Goal: Task Accomplishment & Management: Manage account settings

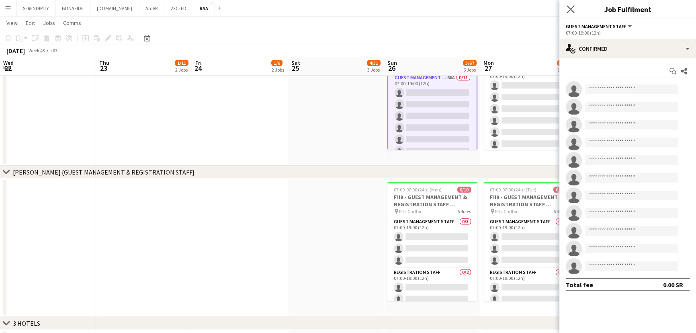
scroll to position [0, 276]
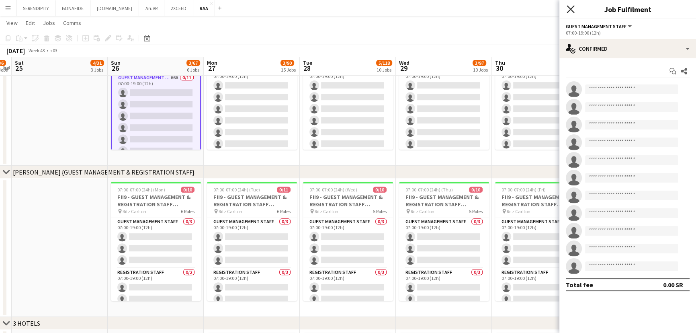
click at [574, 8] on icon "Close pop-in" at bounding box center [570, 9] width 8 height 8
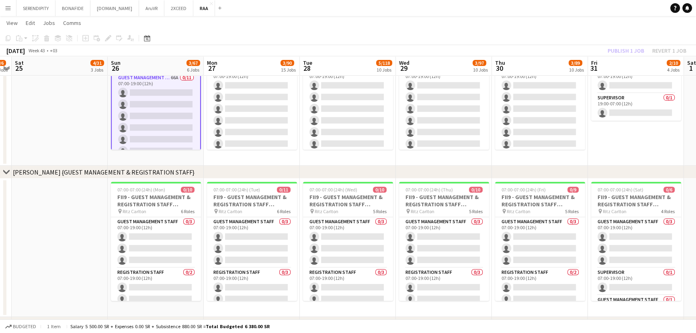
click at [8, 9] on app-icon "Menu" at bounding box center [8, 8] width 6 height 6
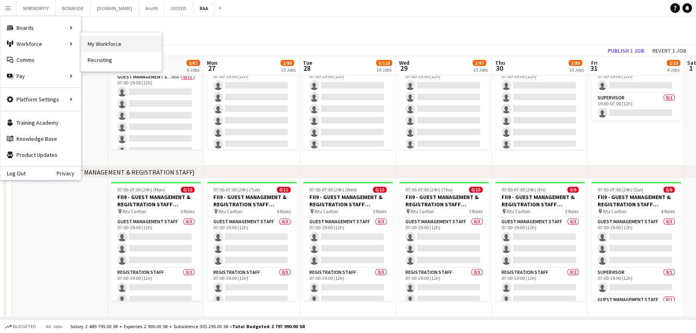
click at [118, 49] on link "My Workforce" at bounding box center [121, 44] width 80 height 16
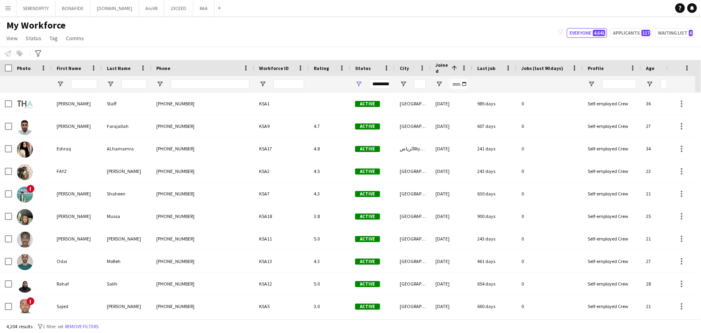
click at [4, 2] on button "Menu" at bounding box center [8, 8] width 16 height 16
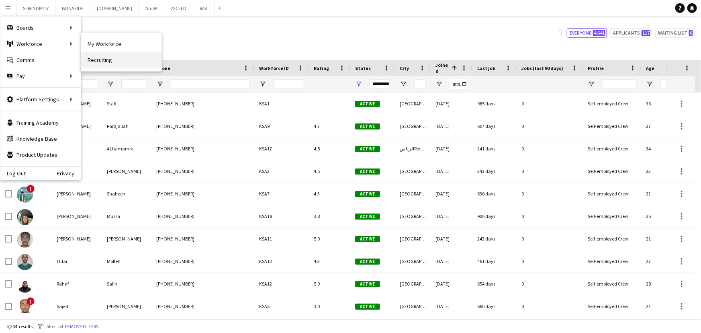
click at [102, 55] on link "Recruiting" at bounding box center [121, 60] width 80 height 16
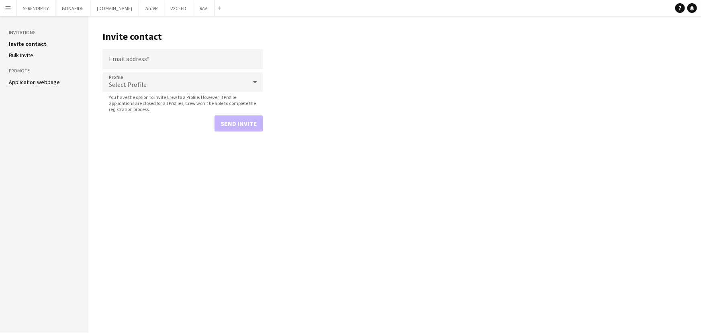
click at [32, 79] on link "Application webpage" at bounding box center [34, 81] width 51 height 7
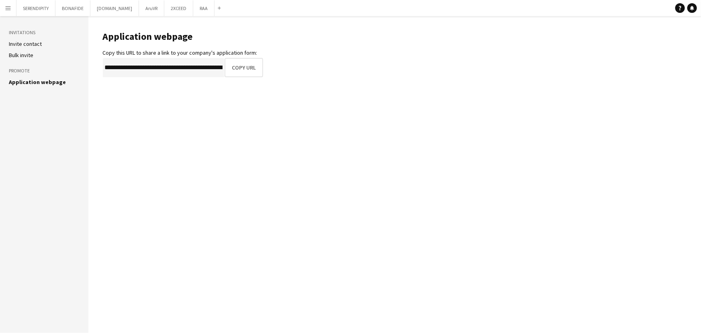
click at [24, 56] on link "Bulk invite" at bounding box center [21, 54] width 25 height 7
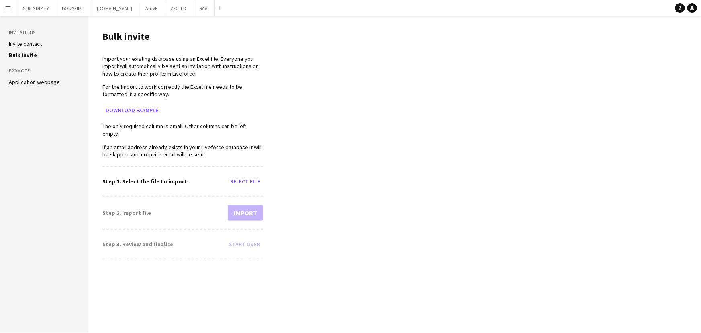
click at [31, 40] on link "Invite contact" at bounding box center [25, 43] width 33 height 7
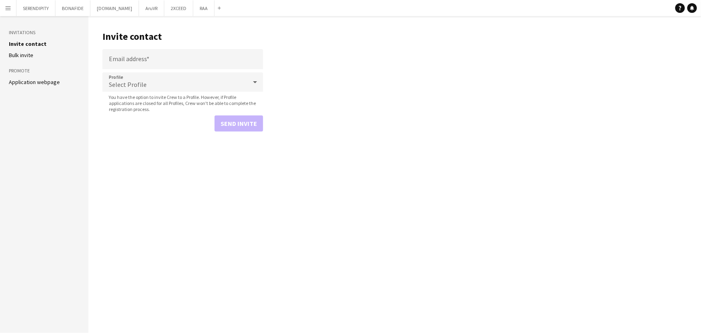
click at [5, 5] on app-icon "Menu" at bounding box center [8, 8] width 6 height 6
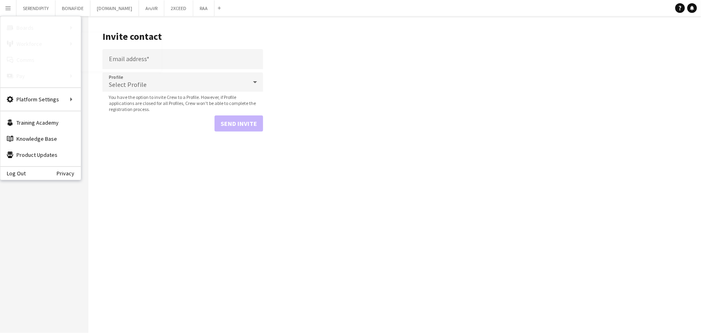
click at [110, 45] on link "My Workforce" at bounding box center [121, 44] width 80 height 16
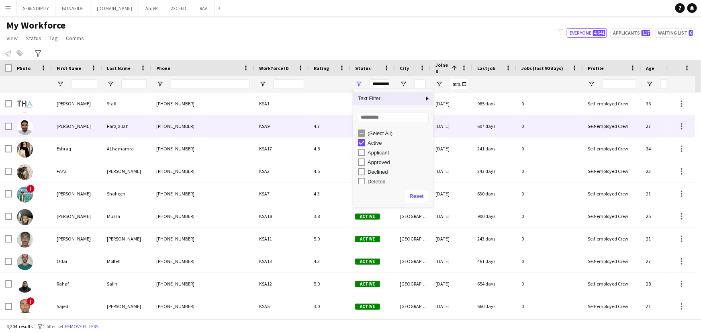
click at [294, 126] on div "KSA9" at bounding box center [281, 126] width 55 height 22
click at [380, 84] on div "**********" at bounding box center [380, 84] width 20 height 10
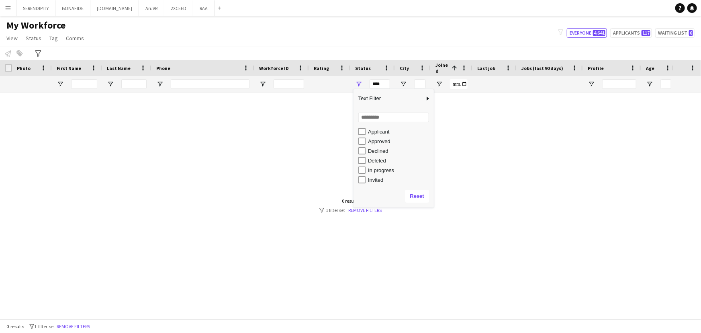
scroll to position [14, 0]
type input "**********"
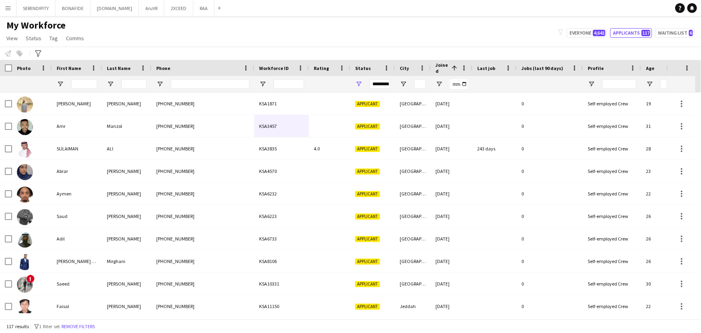
click at [365, 21] on div "My Workforce View Views Default view Basic Export View TAGS Test New view Updat…" at bounding box center [350, 32] width 701 height 27
click at [455, 67] on span at bounding box center [454, 67] width 7 height 7
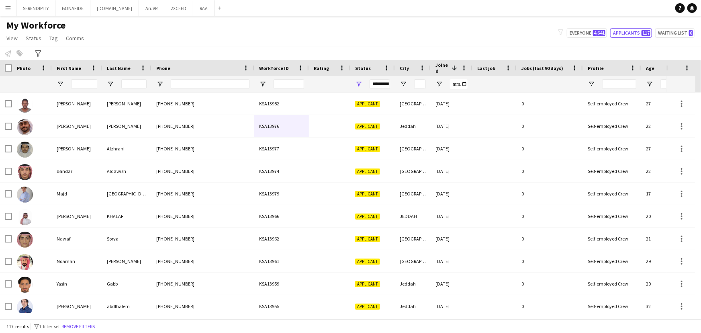
click at [453, 65] on span at bounding box center [454, 67] width 7 height 7
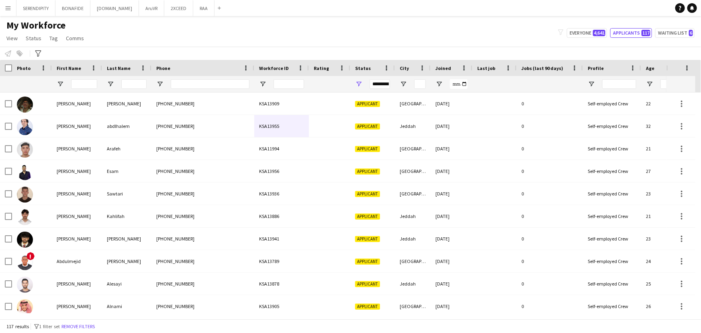
click at [455, 65] on div "Joined" at bounding box center [446, 68] width 22 height 12
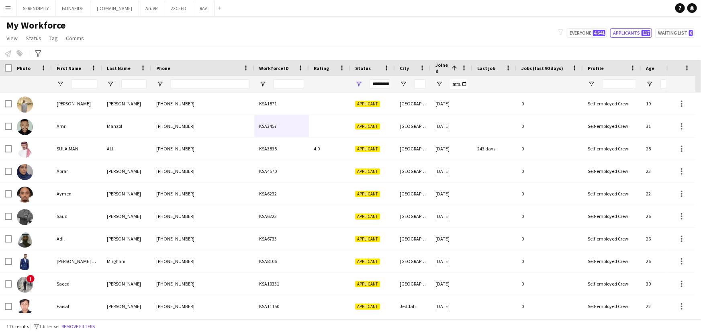
click at [455, 65] on span at bounding box center [454, 67] width 7 height 7
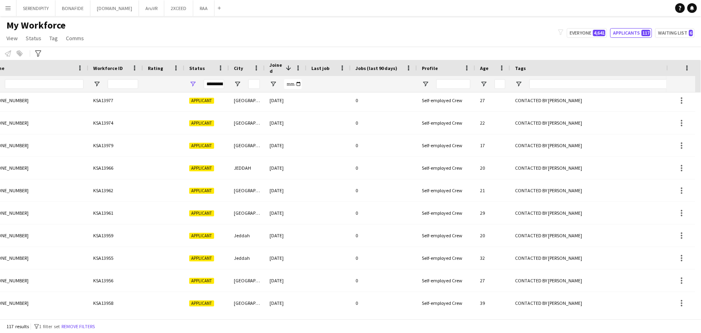
scroll to position [0, 0]
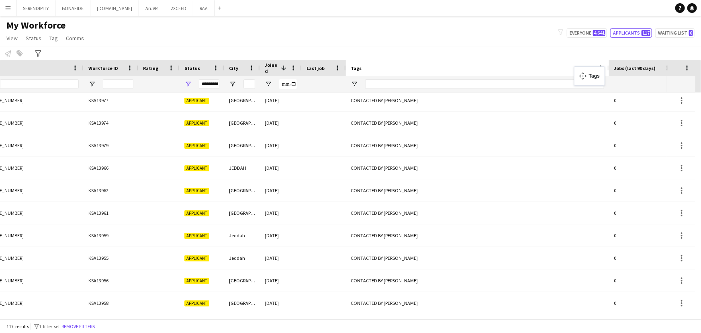
drag, startPoint x: 558, startPoint y: 65, endPoint x: 578, endPoint y: 71, distance: 20.5
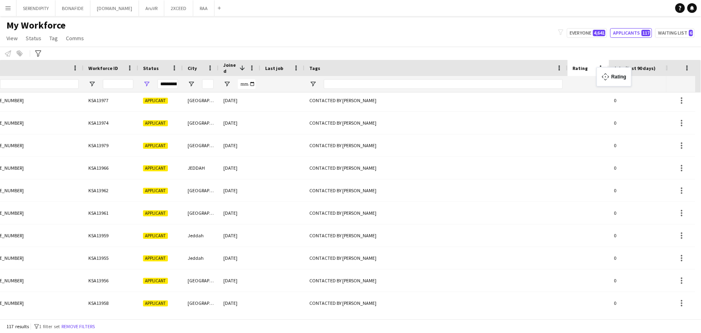
drag, startPoint x: 149, startPoint y: 68, endPoint x: 600, endPoint y: 72, distance: 451.5
click at [368, 85] on input "Tags Filter Input" at bounding box center [443, 84] width 239 height 10
type input "**********"
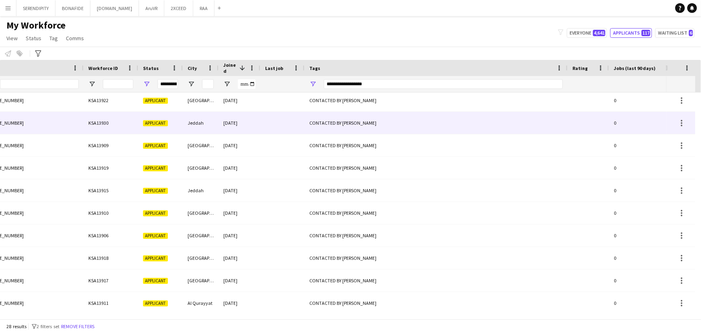
drag, startPoint x: 368, startPoint y: 85, endPoint x: 487, endPoint y: 114, distance: 122.4
click at [487, 114] on div "CONTACTED BY [PERSON_NAME]" at bounding box center [435, 123] width 263 height 22
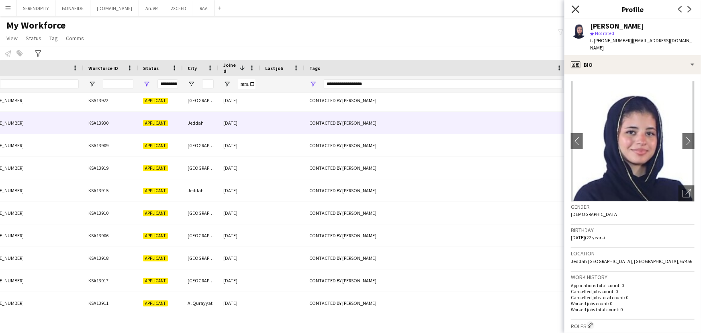
click at [578, 6] on icon at bounding box center [576, 9] width 8 height 8
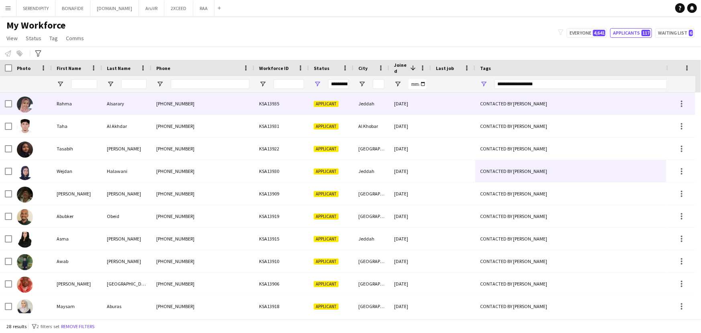
click at [374, 100] on div "Jeddah" at bounding box center [371, 103] width 36 height 22
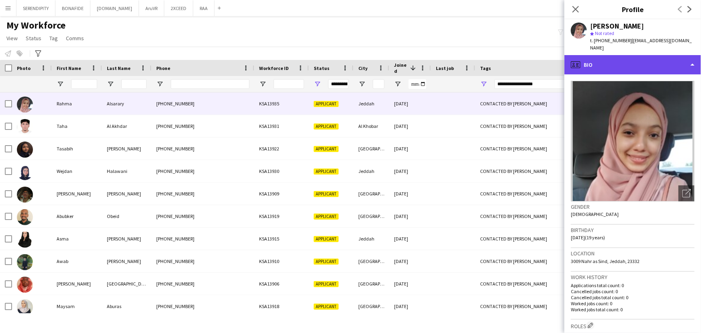
click at [650, 57] on div "profile Bio" at bounding box center [632, 64] width 137 height 19
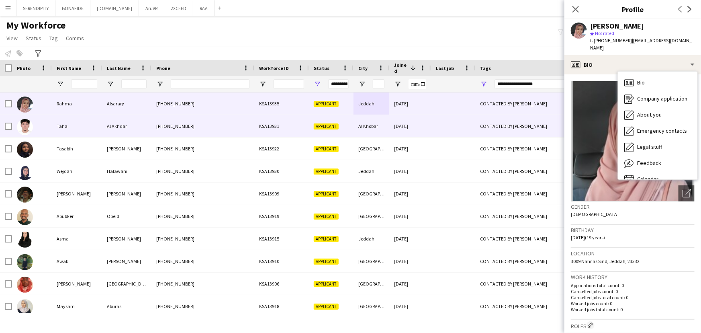
click at [391, 125] on div "[DATE]" at bounding box center [410, 126] width 42 height 22
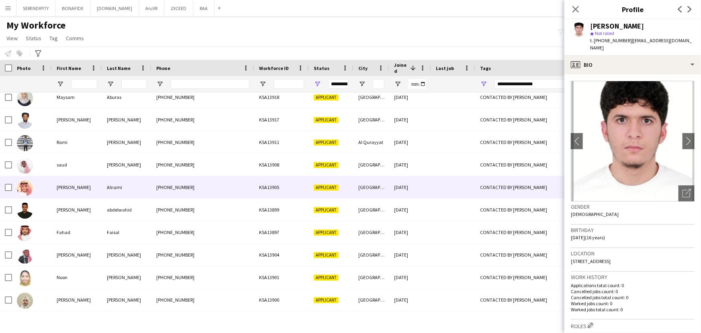
scroll to position [221, 0]
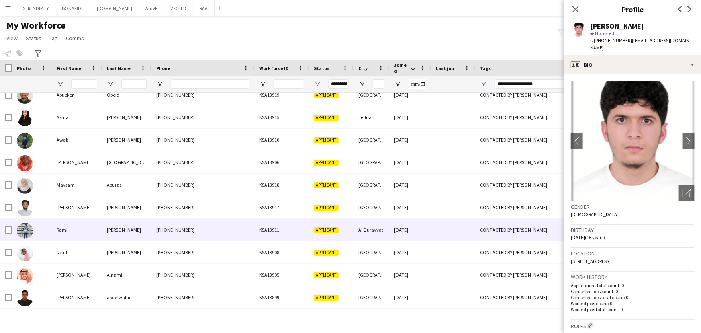
click at [394, 223] on div "[DATE]" at bounding box center [410, 229] width 42 height 22
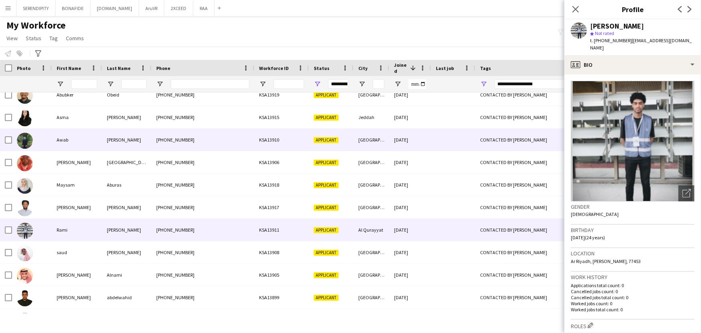
click at [441, 143] on div at bounding box center [453, 140] width 44 height 22
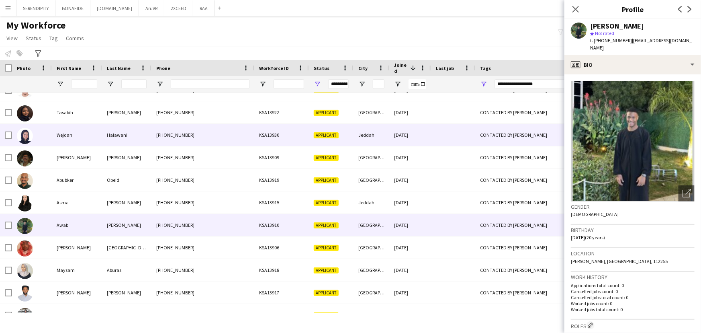
scroll to position [0, 0]
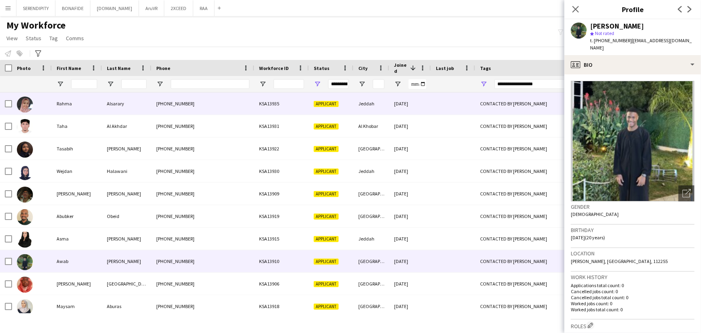
click at [330, 105] on span "Applicant" at bounding box center [326, 104] width 25 height 6
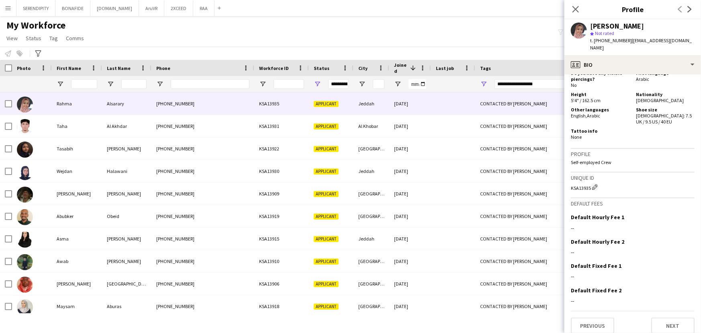
scroll to position [401, 0]
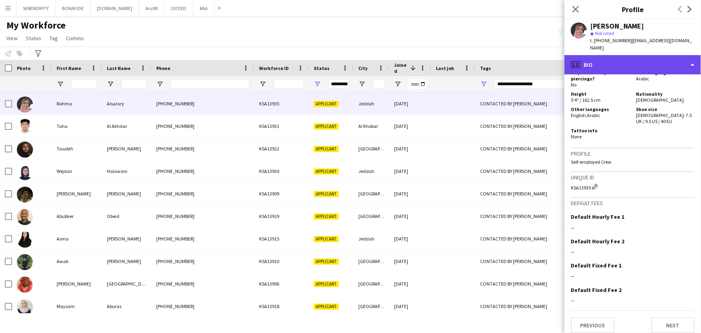
click at [623, 60] on div "profile Bio" at bounding box center [632, 64] width 137 height 19
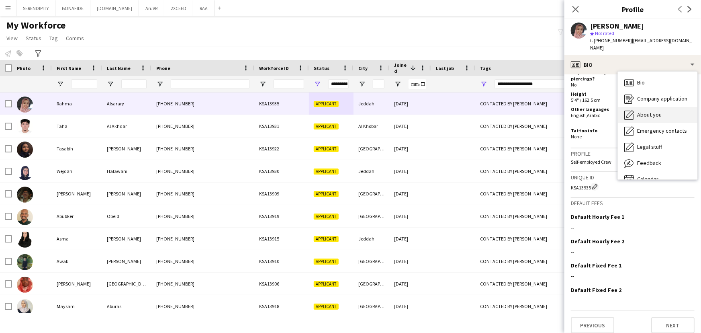
click at [651, 111] on span "About you" at bounding box center [649, 114] width 25 height 7
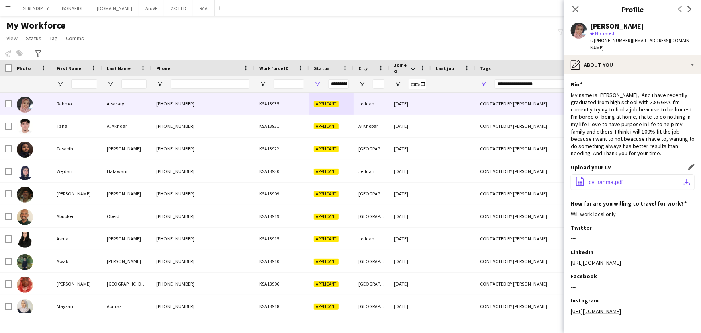
click at [635, 174] on button "office-file-sheet cv_rahma.pdf download-bottom" at bounding box center [633, 182] width 124 height 16
click at [575, 10] on icon at bounding box center [576, 9] width 8 height 8
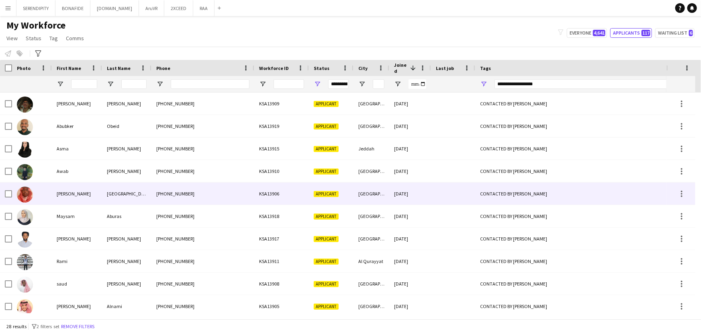
scroll to position [145, 0]
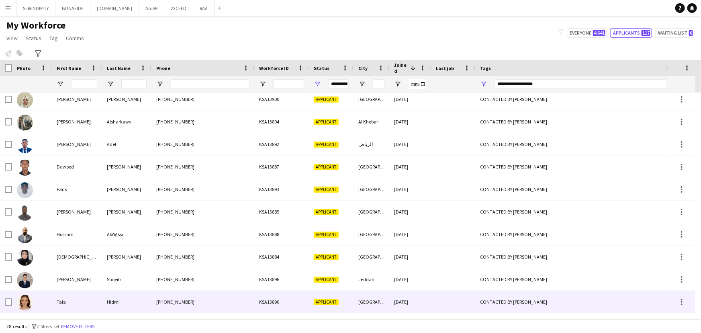
click at [410, 301] on div "[DATE]" at bounding box center [410, 301] width 42 height 22
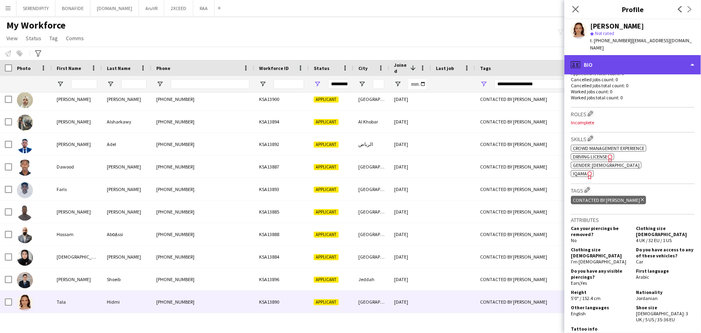
click at [608, 56] on div "profile Bio" at bounding box center [632, 64] width 137 height 19
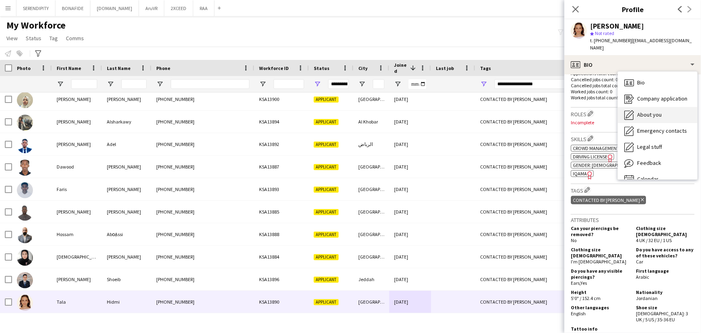
click at [640, 111] on span "About you" at bounding box center [649, 114] width 25 height 7
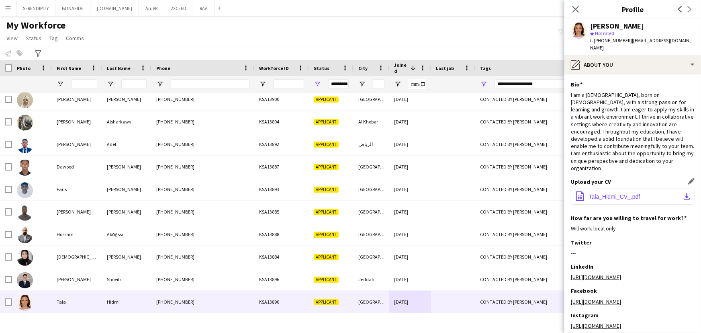
click at [626, 193] on span "Tala_Hidmi_CV_.pdf" at bounding box center [614, 196] width 51 height 6
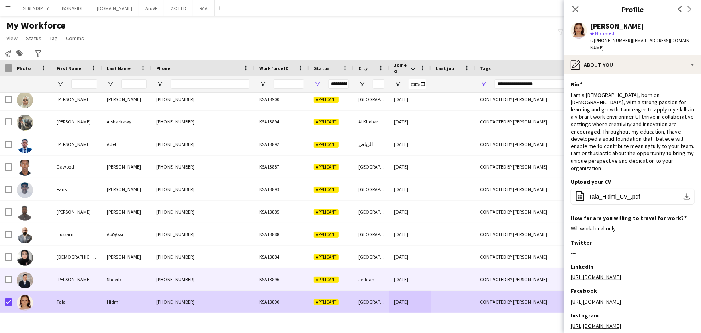
click at [131, 274] on div "Shoeib" at bounding box center [126, 279] width 49 height 22
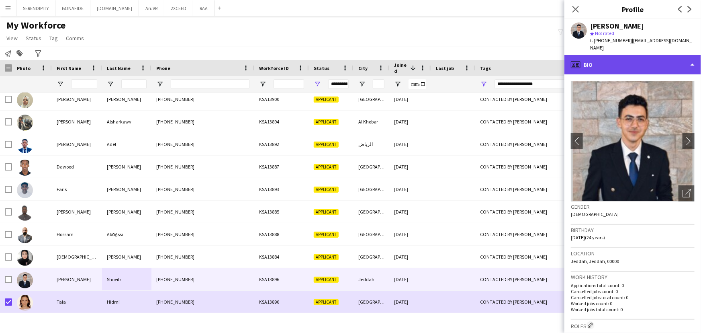
click at [628, 60] on div "profile Bio" at bounding box center [632, 64] width 137 height 19
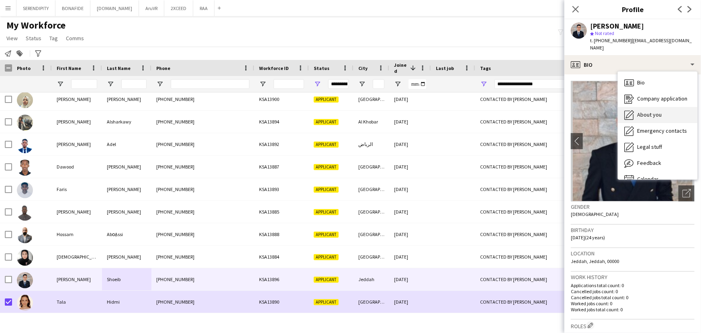
click at [651, 111] on span "About you" at bounding box center [649, 114] width 25 height 7
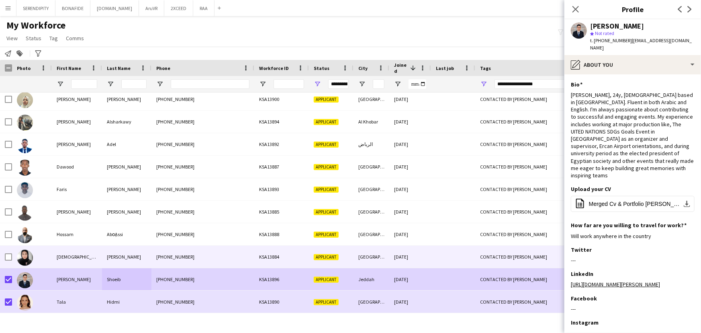
click at [242, 251] on div "[PHONE_NUMBER]" at bounding box center [202, 256] width 103 height 22
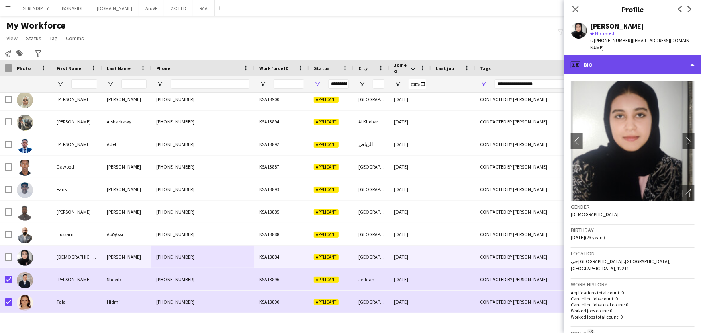
click at [602, 55] on div "profile Bio" at bounding box center [632, 64] width 137 height 19
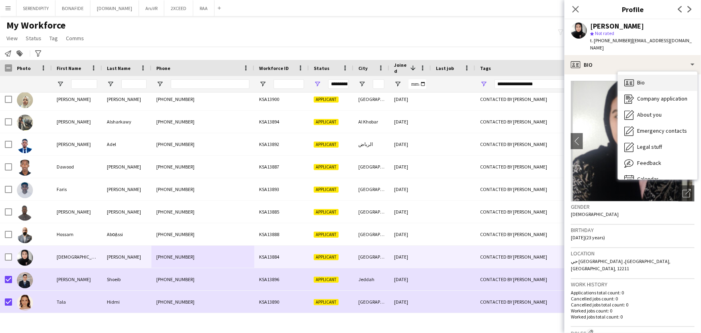
click at [653, 82] on div "Bio Bio" at bounding box center [658, 83] width 80 height 16
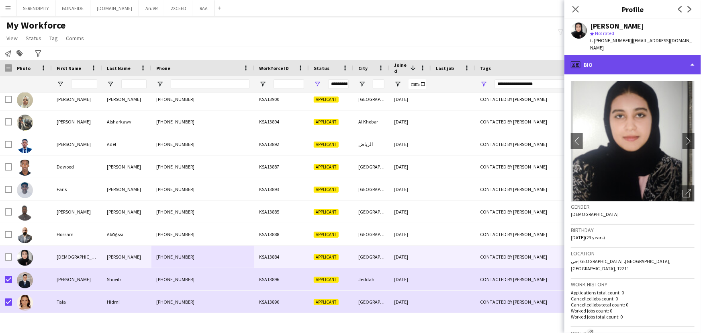
click at [634, 60] on div "profile Bio" at bounding box center [632, 64] width 137 height 19
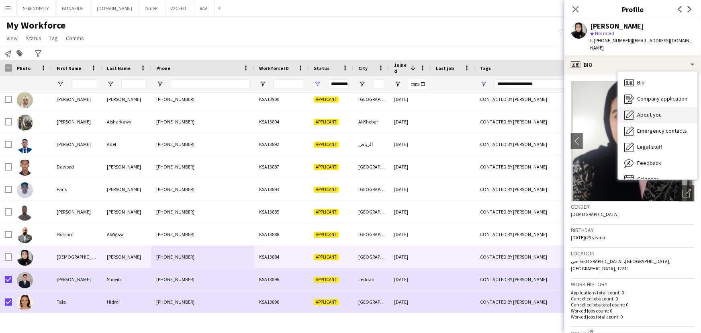
click at [655, 111] on span "About you" at bounding box center [649, 114] width 25 height 7
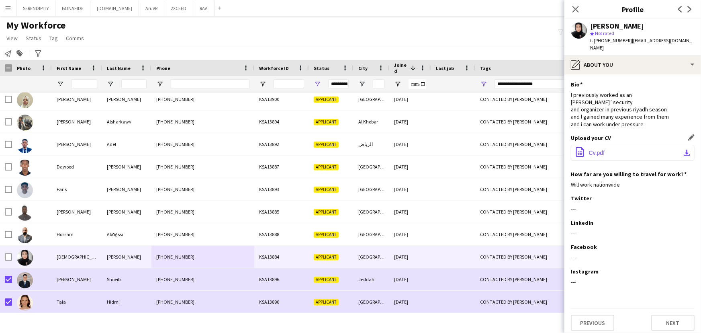
click at [606, 145] on button "office-file-sheet Cv.pdf download-bottom" at bounding box center [633, 153] width 124 height 16
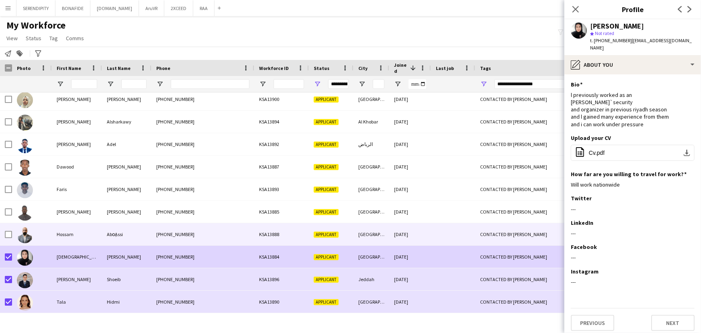
click at [184, 228] on div "[PHONE_NUMBER]" at bounding box center [202, 234] width 103 height 22
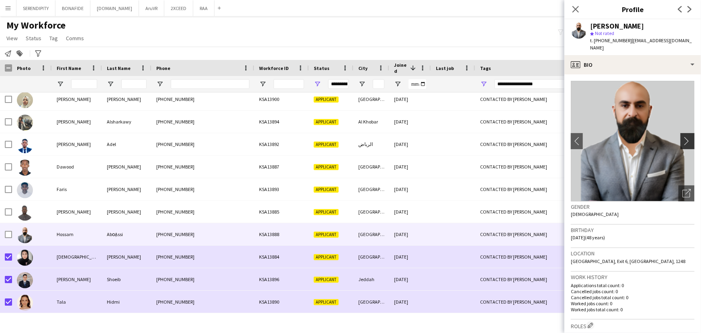
click at [682, 133] on button "chevron-right" at bounding box center [688, 141] width 16 height 16
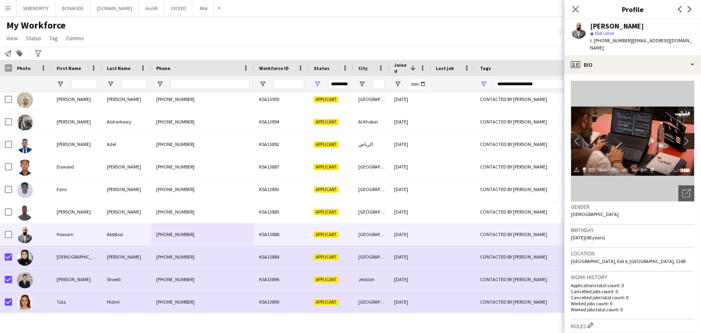
click at [682, 133] on button "chevron-right" at bounding box center [688, 141] width 16 height 16
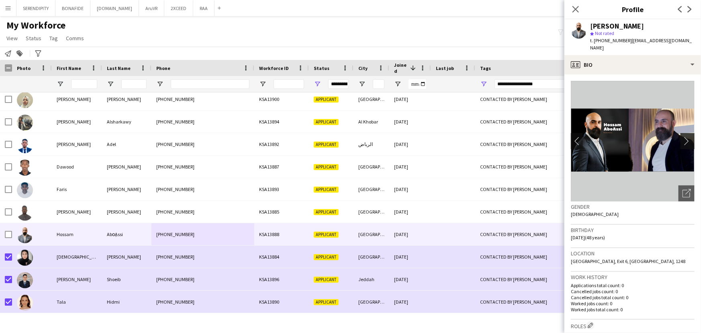
click at [682, 133] on button "chevron-right" at bounding box center [688, 141] width 16 height 16
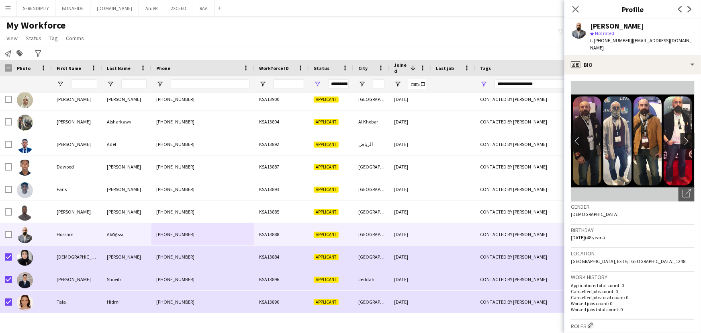
click at [682, 133] on button "chevron-right" at bounding box center [688, 141] width 16 height 16
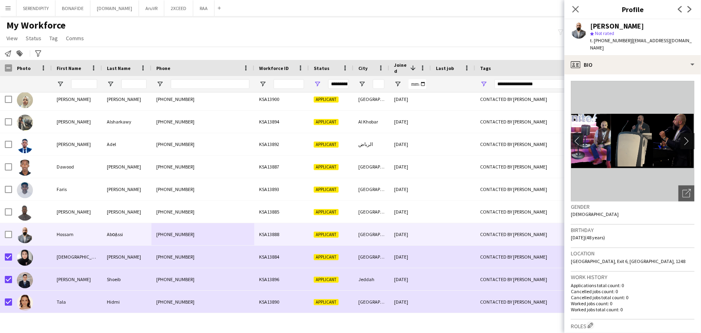
click at [682, 133] on button "chevron-right" at bounding box center [688, 141] width 16 height 16
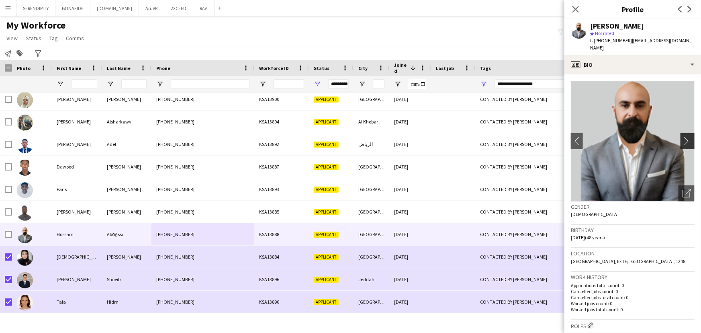
click at [682, 133] on button "chevron-right" at bounding box center [688, 141] width 16 height 16
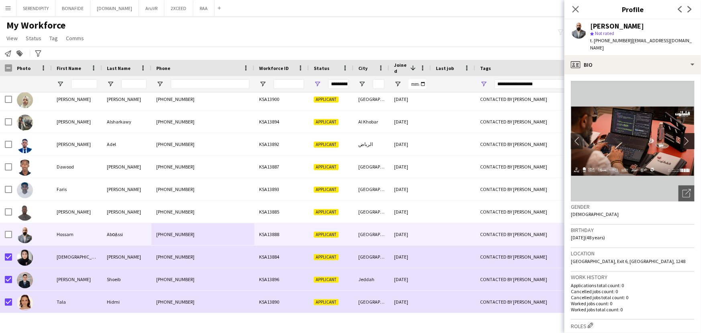
click at [682, 133] on button "chevron-right" at bounding box center [688, 141] width 16 height 16
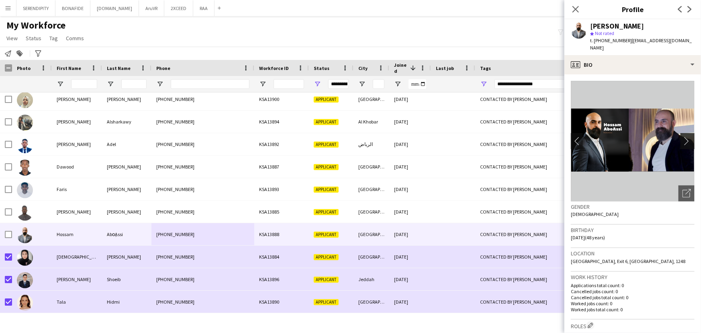
click at [682, 133] on button "chevron-right" at bounding box center [688, 141] width 16 height 16
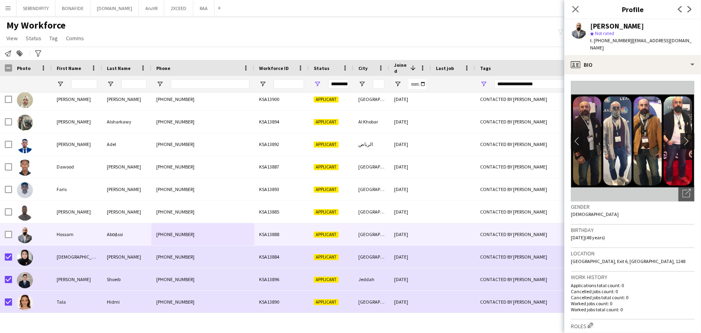
click at [682, 133] on button "chevron-right" at bounding box center [688, 141] width 16 height 16
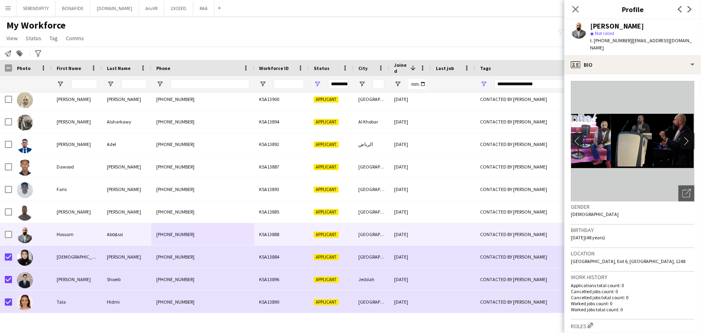
click at [682, 133] on button "chevron-right" at bounding box center [688, 141] width 16 height 16
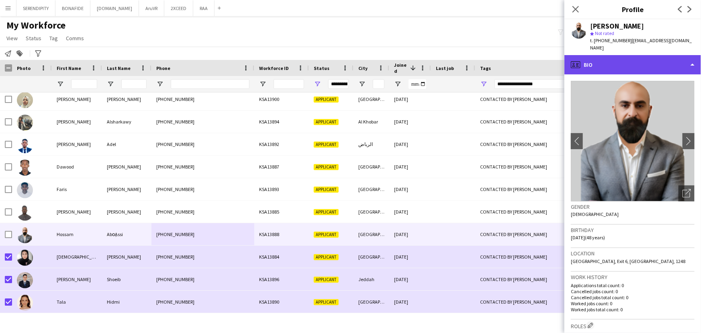
click at [637, 56] on div "profile Bio" at bounding box center [632, 64] width 137 height 19
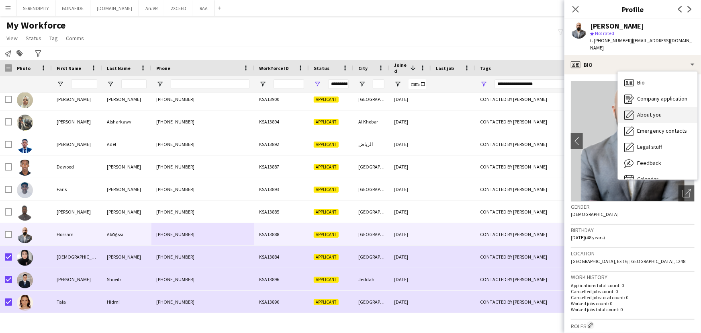
click at [662, 107] on div "About you About you" at bounding box center [658, 115] width 80 height 16
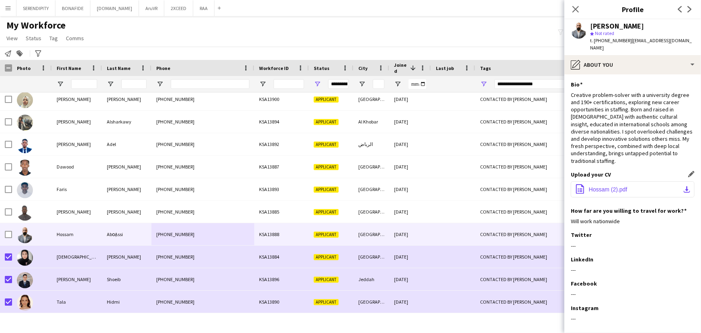
click at [636, 181] on button "office-file-sheet Hossam (2).pdf download-bottom" at bounding box center [633, 189] width 124 height 16
click at [576, 8] on icon at bounding box center [576, 9] width 8 height 8
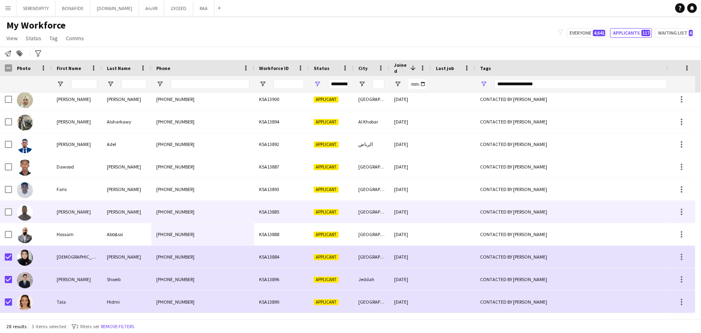
click at [82, 213] on div "[PERSON_NAME]" at bounding box center [77, 211] width 50 height 22
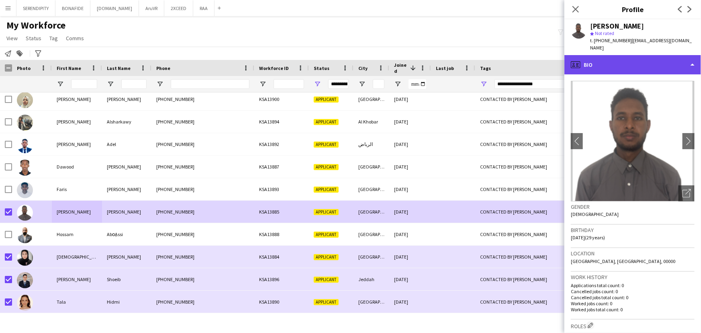
click at [619, 55] on div "profile Bio" at bounding box center [632, 64] width 137 height 19
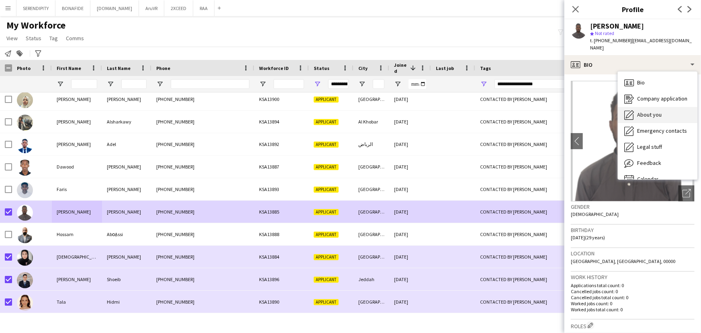
click at [658, 107] on div "About you About you" at bounding box center [658, 115] width 80 height 16
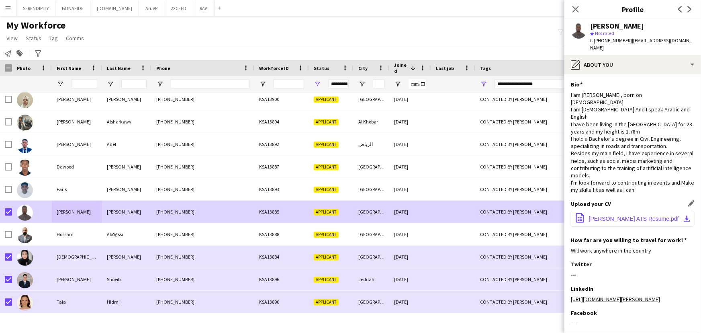
click at [641, 215] on span "[PERSON_NAME] ATS Resume.pdf" at bounding box center [634, 218] width 90 height 6
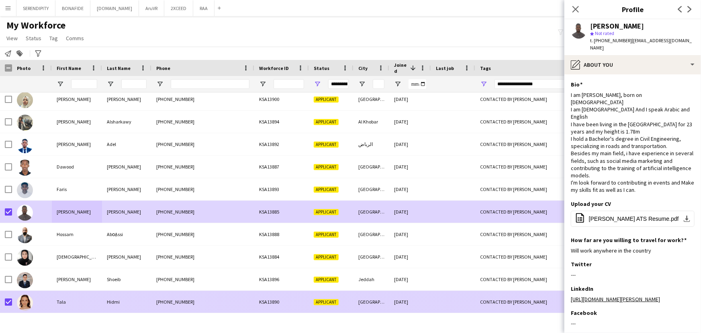
click at [8, 296] on div at bounding box center [8, 301] width 7 height 22
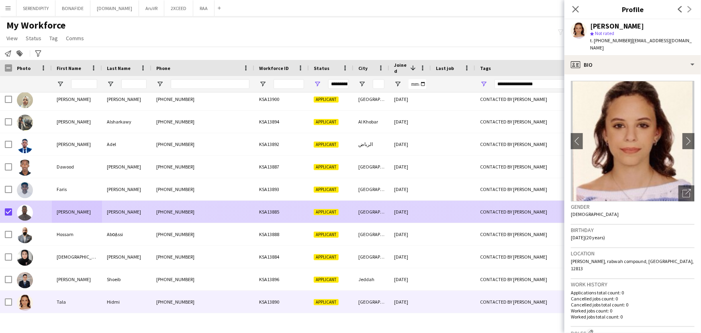
click at [145, 210] on div "[PERSON_NAME]" at bounding box center [126, 211] width 49 height 22
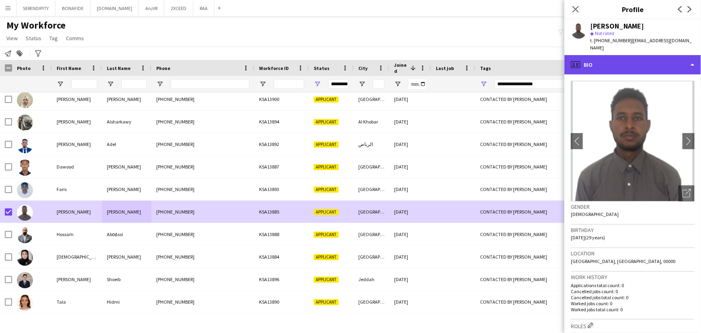
click at [659, 55] on div "profile Bio" at bounding box center [632, 64] width 137 height 19
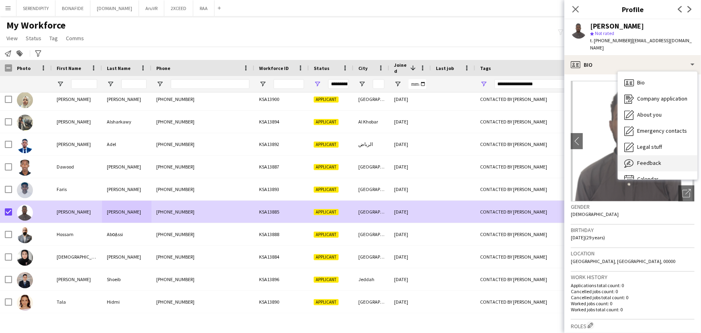
click at [666, 157] on div "Feedback Feedback" at bounding box center [658, 163] width 80 height 16
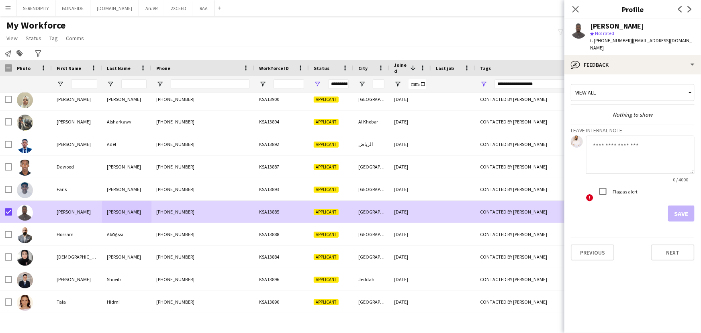
click at [635, 152] on textarea at bounding box center [640, 154] width 108 height 38
type textarea "*"
click at [594, 139] on textarea "**********" at bounding box center [640, 154] width 108 height 38
click at [596, 137] on textarea "**********" at bounding box center [640, 154] width 108 height 38
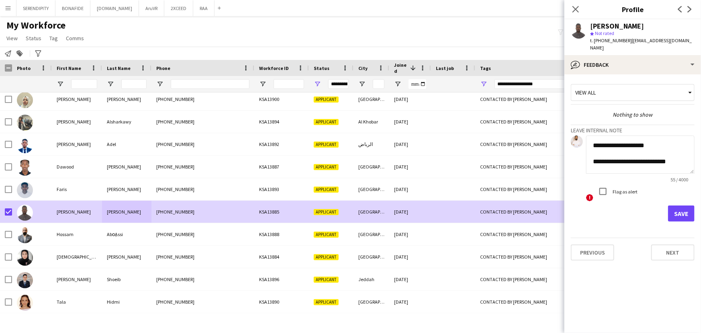
click at [617, 149] on textarea "**********" at bounding box center [640, 154] width 108 height 38
type textarea "**********"
click at [683, 205] on button "Save" at bounding box center [681, 213] width 27 height 16
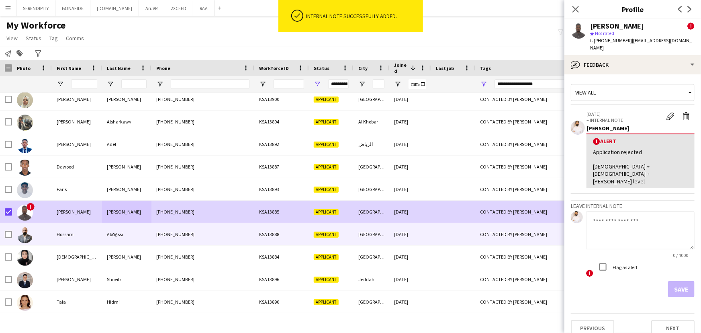
click at [304, 231] on div "KSA13888" at bounding box center [281, 234] width 55 height 22
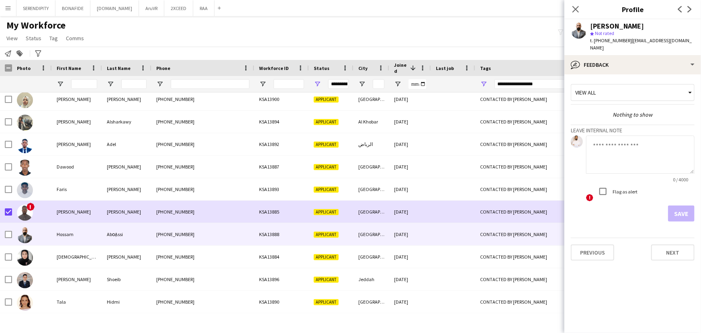
click at [620, 148] on textarea at bounding box center [640, 154] width 108 height 38
click at [600, 141] on textarea at bounding box center [640, 154] width 108 height 38
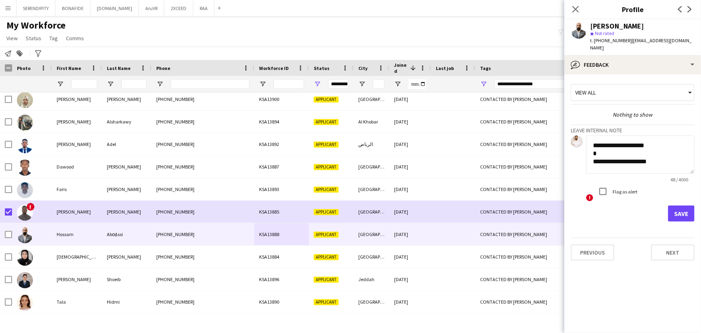
click at [655, 151] on textarea "**********" at bounding box center [640, 154] width 108 height 38
type textarea "**********"
click at [680, 208] on button "Save" at bounding box center [681, 213] width 27 height 16
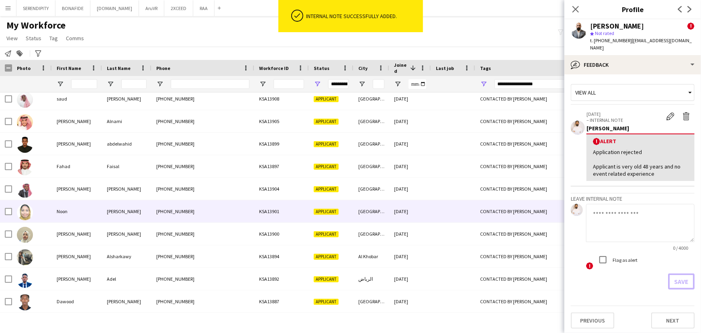
scroll to position [275, 0]
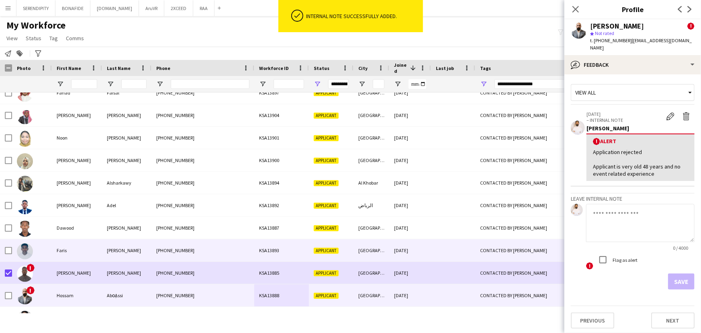
click at [105, 244] on div "[PERSON_NAME]" at bounding box center [126, 250] width 49 height 22
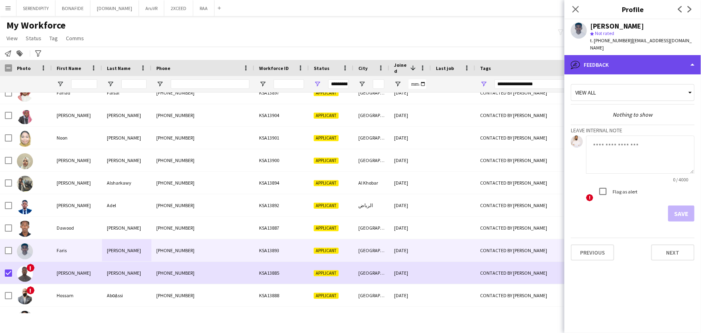
click at [631, 58] on div "bubble-pencil Feedback" at bounding box center [632, 64] width 137 height 19
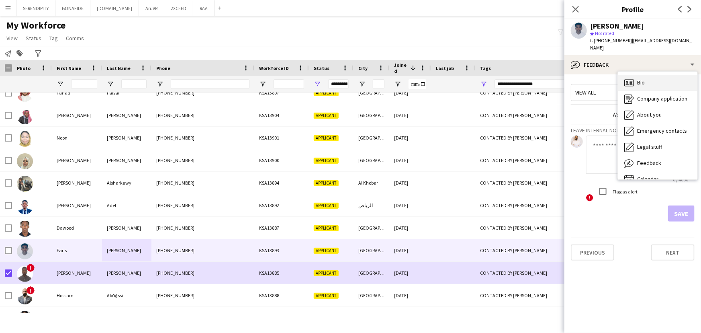
click at [656, 78] on div "Bio Bio" at bounding box center [658, 83] width 80 height 16
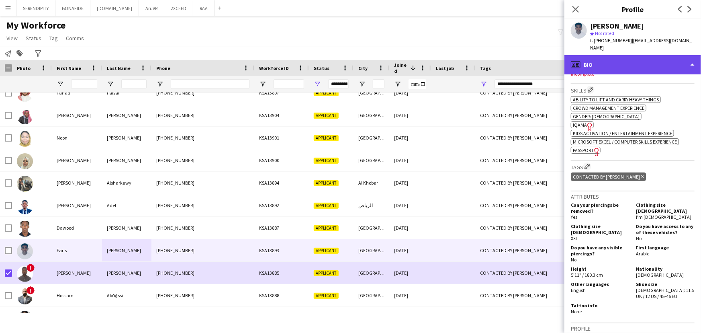
click at [639, 55] on div "profile Bio" at bounding box center [632, 64] width 137 height 19
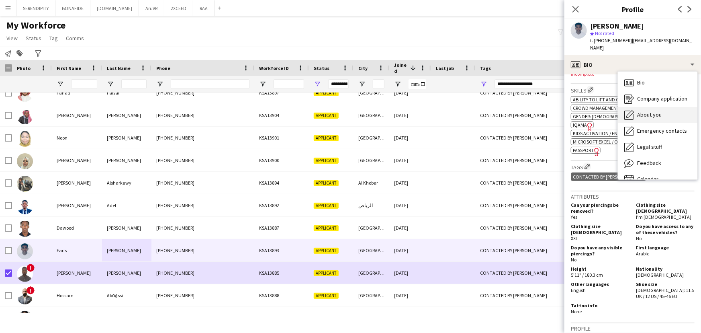
click at [656, 111] on span "About you" at bounding box center [649, 114] width 25 height 7
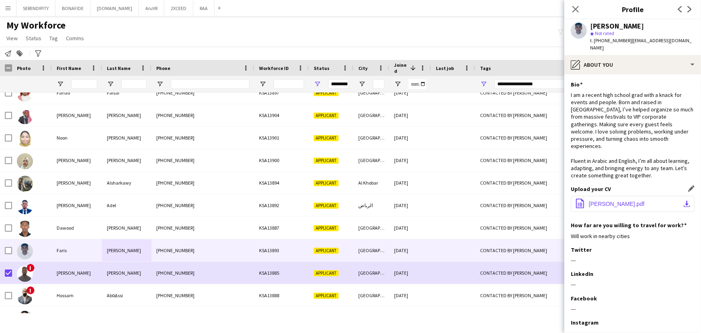
click at [633, 196] on button "office-file-sheet Faris’s CV.pdf download-bottom" at bounding box center [633, 204] width 124 height 16
click at [574, 10] on icon "Close pop-in" at bounding box center [576, 9] width 8 height 8
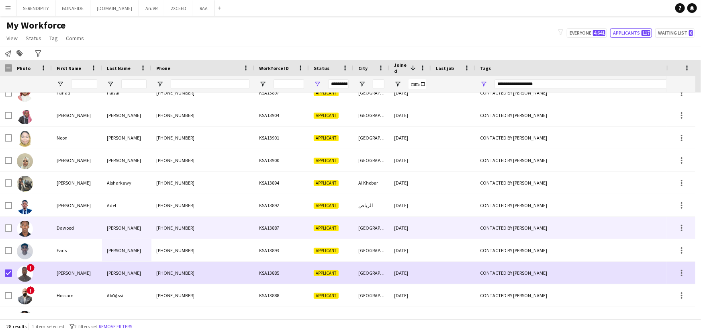
click at [209, 231] on div "[PHONE_NUMBER]" at bounding box center [202, 227] width 103 height 22
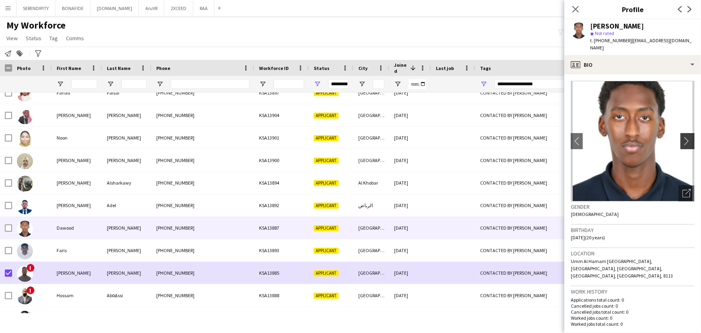
click at [686, 133] on button "chevron-right" at bounding box center [688, 141] width 16 height 16
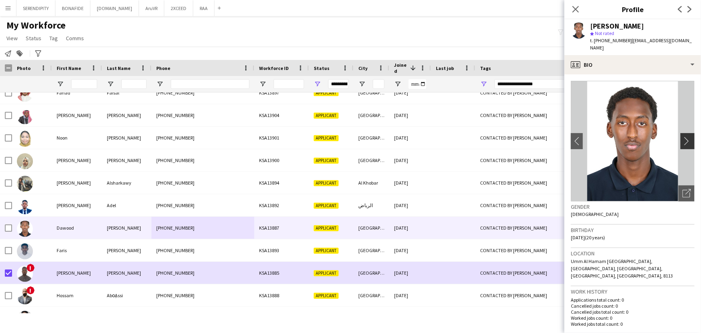
click at [686, 133] on button "chevron-right" at bounding box center [688, 141] width 16 height 16
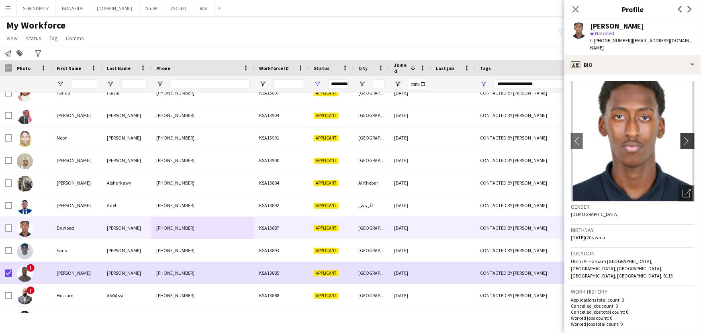
click at [686, 133] on button "chevron-right" at bounding box center [688, 141] width 16 height 16
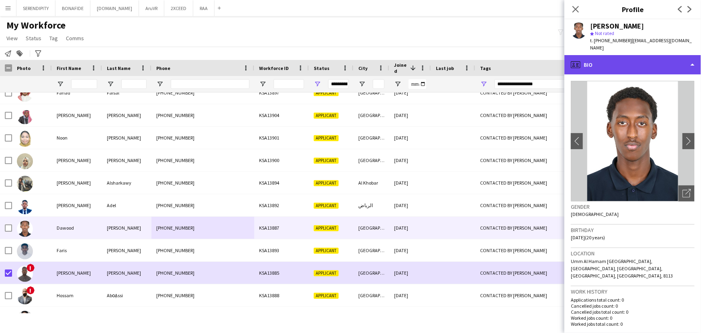
click at [657, 57] on div "profile Bio" at bounding box center [632, 64] width 137 height 19
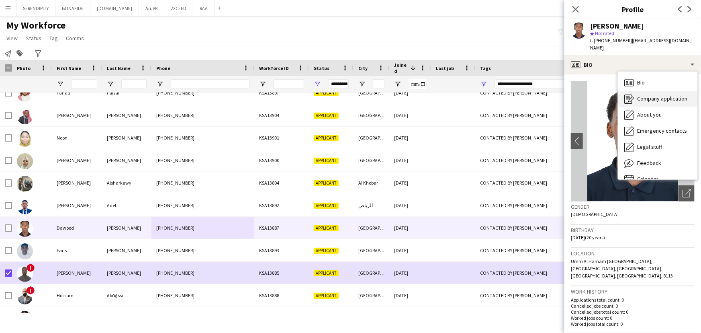
click at [662, 95] on span "Company application" at bounding box center [662, 98] width 50 height 7
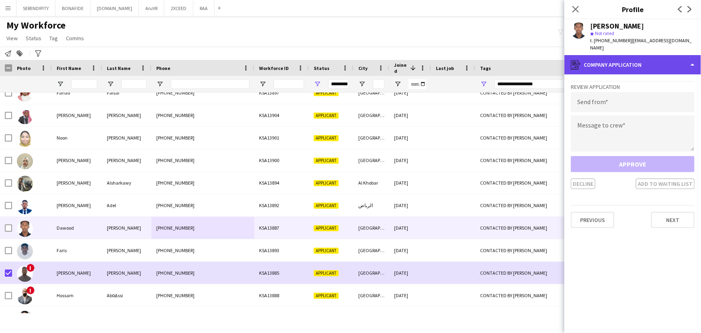
click at [653, 57] on div "register Company application" at bounding box center [632, 64] width 137 height 19
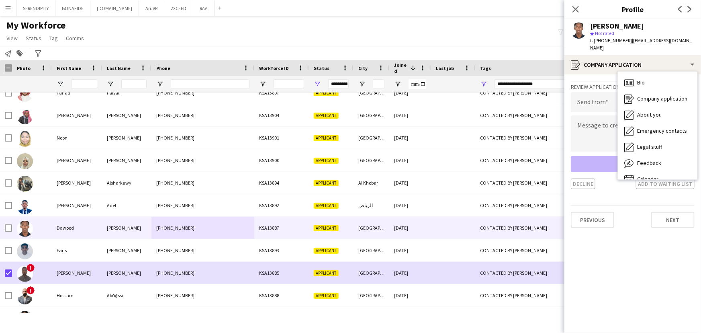
click at [633, 252] on app-crew-profile-application "Review Application Send from Message to crew Approve Decline Add to waiting lis…" at bounding box center [632, 203] width 137 height 258
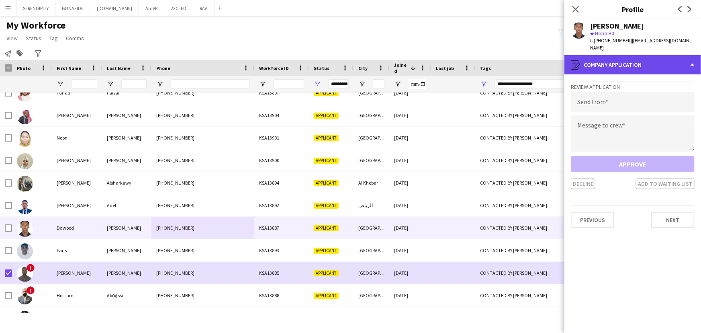
click at [625, 56] on div "register Company application" at bounding box center [632, 64] width 137 height 19
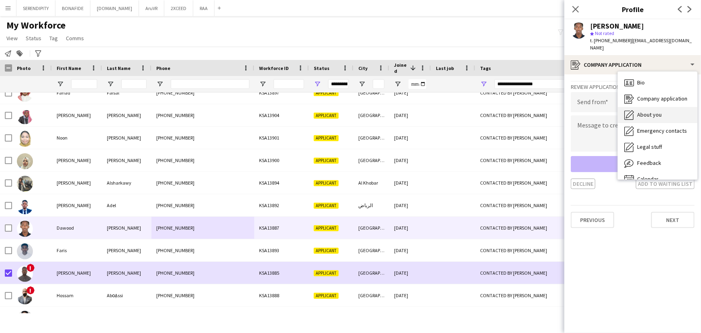
click at [657, 107] on div "About you About you" at bounding box center [658, 115] width 80 height 16
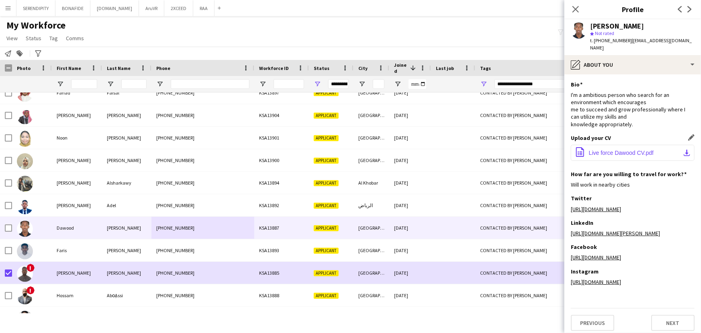
click at [635, 149] on span "Live force Dawood CV.pdf" at bounding box center [621, 152] width 65 height 6
click at [576, 7] on icon "Close pop-in" at bounding box center [576, 9] width 8 height 8
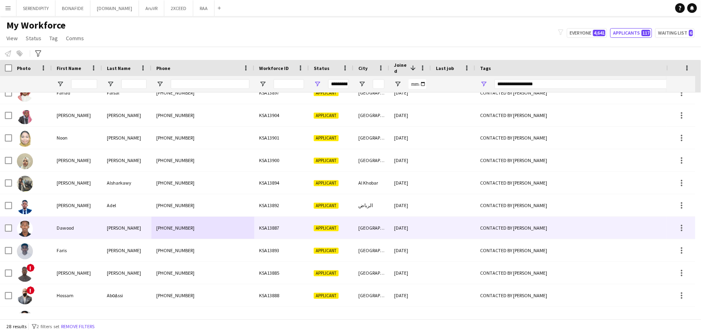
click at [44, 228] on div at bounding box center [32, 227] width 40 height 22
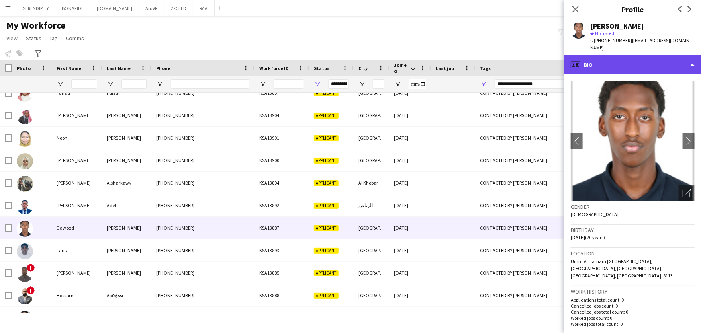
click at [664, 58] on div "profile Bio" at bounding box center [632, 64] width 137 height 19
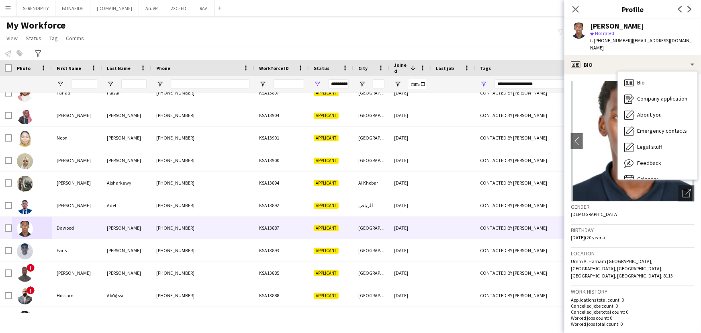
click at [627, 233] on div "Birthday [DEMOGRAPHIC_DATA] (20 years)" at bounding box center [633, 236] width 124 height 23
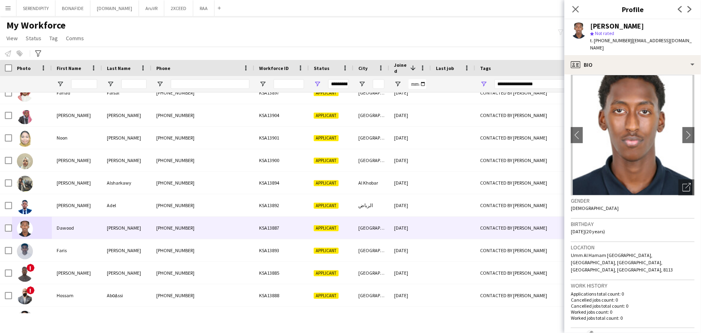
scroll to position [0, 0]
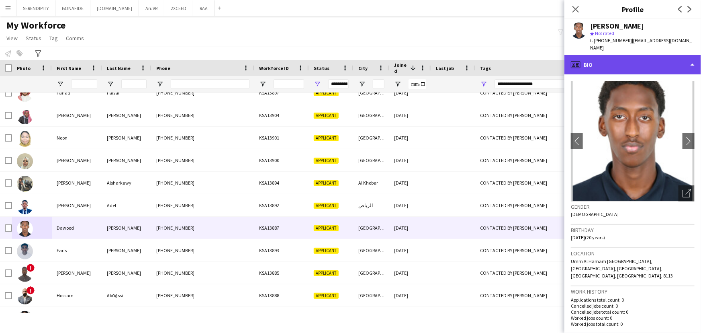
click at [643, 60] on div "profile Bio" at bounding box center [632, 64] width 137 height 19
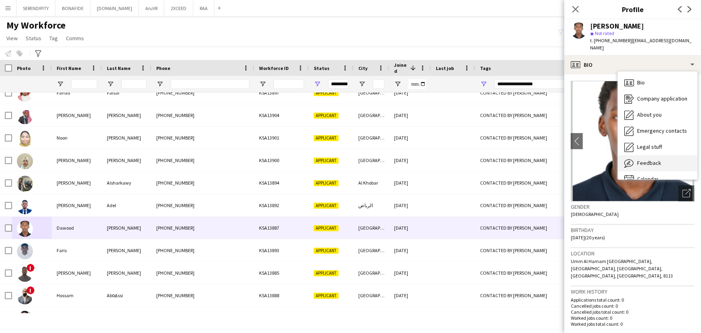
click at [661, 155] on div "Feedback Feedback" at bounding box center [658, 163] width 80 height 16
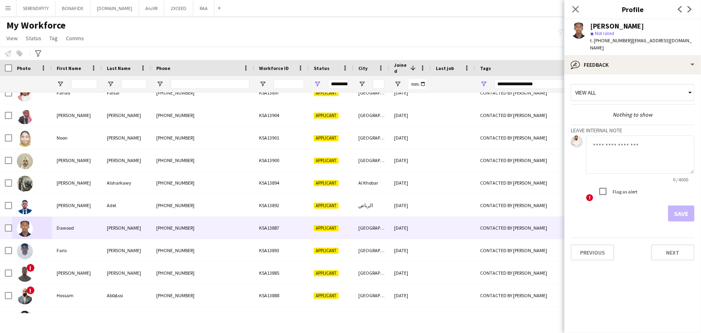
click at [609, 148] on textarea at bounding box center [640, 154] width 108 height 38
type textarea "**********"
click at [680, 205] on button "Save" at bounding box center [681, 213] width 27 height 16
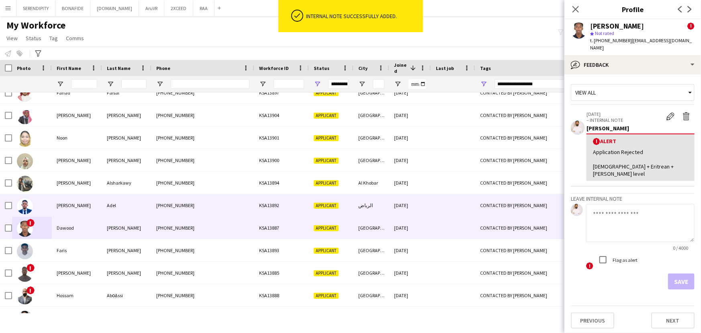
click at [214, 201] on div "[PHONE_NUMBER]" at bounding box center [202, 205] width 103 height 22
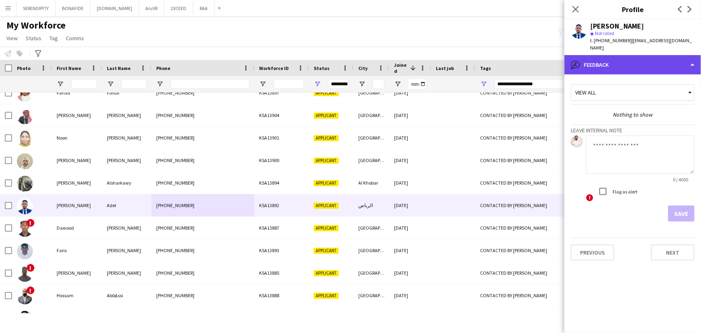
click at [619, 57] on div "bubble-pencil Feedback" at bounding box center [632, 64] width 137 height 19
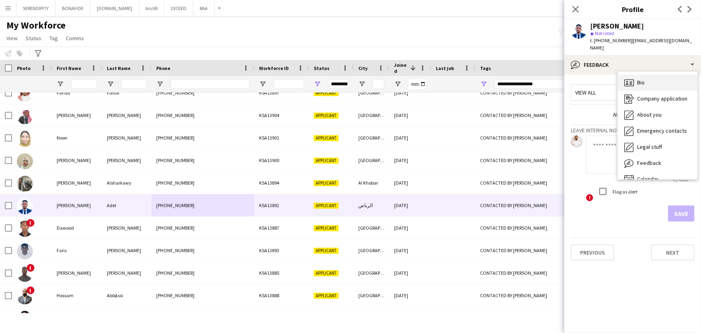
click at [647, 75] on div "Bio Bio" at bounding box center [658, 83] width 80 height 16
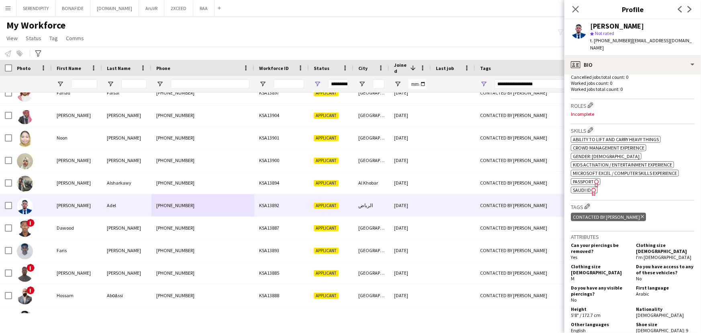
scroll to position [219, 0]
click at [586, 188] on span "SAUDI ID" at bounding box center [582, 191] width 18 height 6
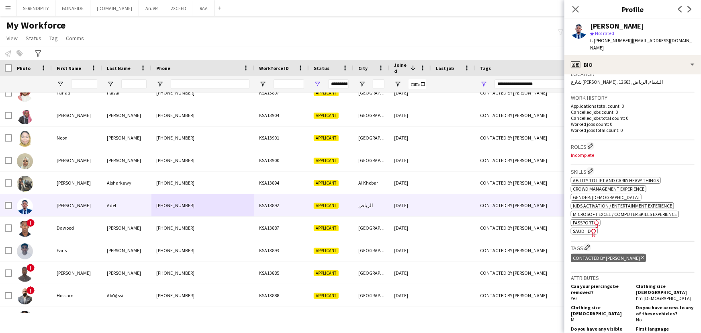
scroll to position [146, 0]
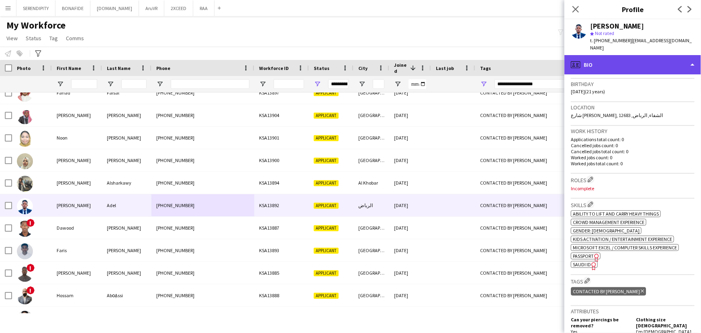
click at [625, 61] on div "profile Bio" at bounding box center [632, 64] width 137 height 19
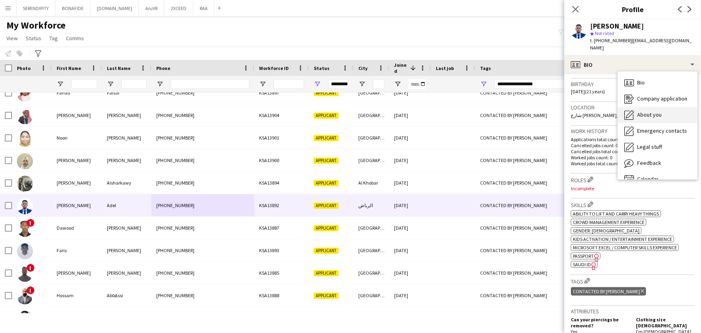
click at [653, 107] on div "About you About you" at bounding box center [658, 115] width 80 height 16
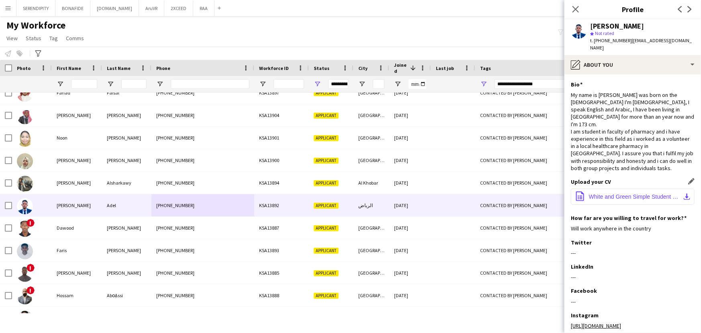
click at [624, 193] on span "White and Green Simple Student CV Resume.pdf" at bounding box center [634, 196] width 91 height 6
click at [579, 9] on icon "Close pop-in" at bounding box center [576, 9] width 8 height 8
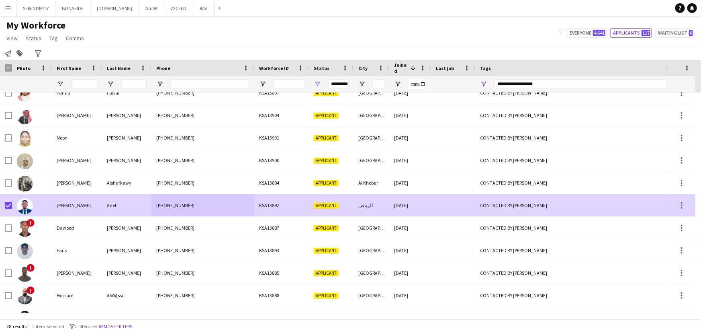
click at [355, 201] on div "الرباض" at bounding box center [371, 205] width 36 height 22
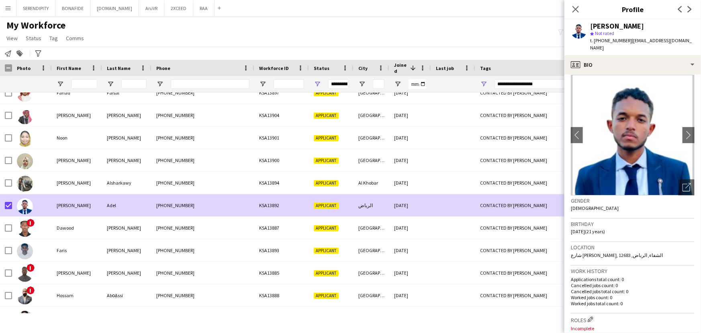
scroll to position [0, 0]
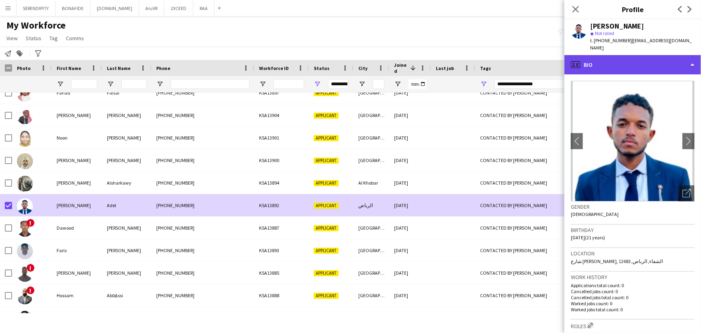
click at [647, 57] on div "profile Bio" at bounding box center [632, 64] width 137 height 19
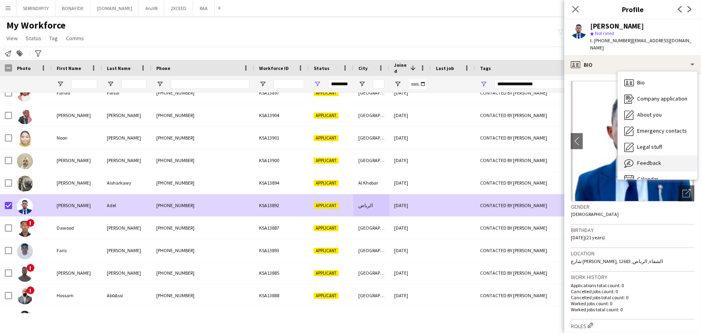
click at [658, 159] on span "Feedback" at bounding box center [649, 162] width 24 height 7
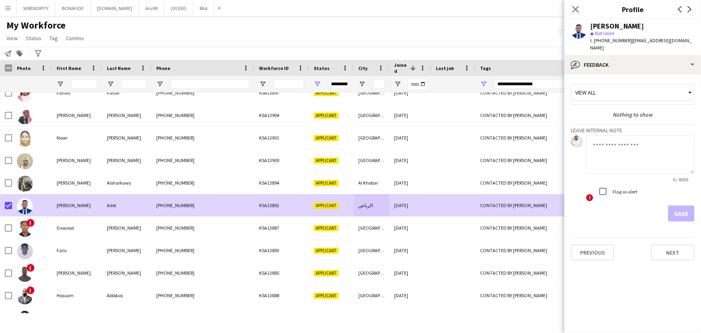
click at [619, 147] on textarea at bounding box center [640, 154] width 108 height 38
type textarea "*"
type textarea "**********"
click at [678, 206] on button "Save" at bounding box center [681, 213] width 27 height 16
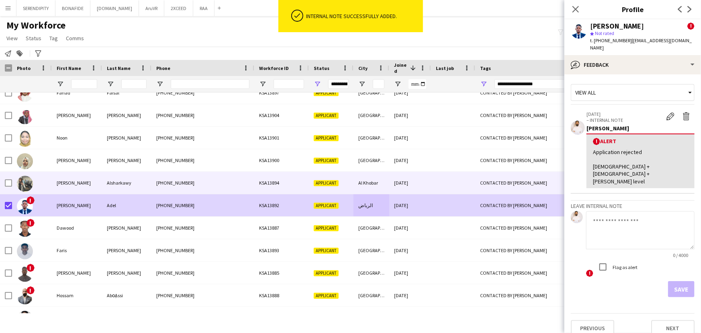
click at [104, 187] on div "Alsharkawy" at bounding box center [126, 183] width 49 height 22
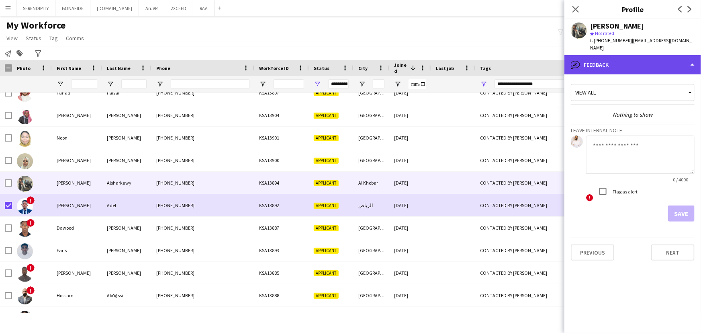
click at [634, 57] on div "bubble-pencil Feedback" at bounding box center [632, 64] width 137 height 19
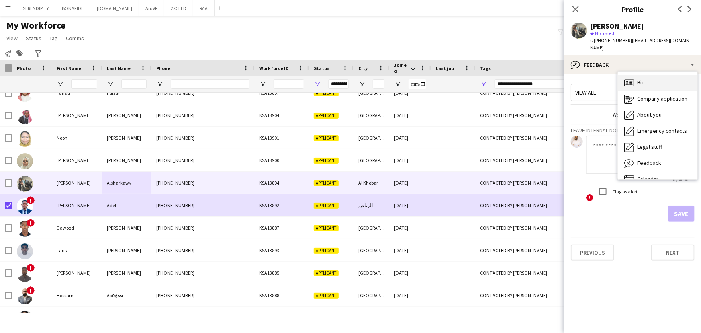
click at [645, 76] on div "Bio Bio" at bounding box center [658, 83] width 80 height 16
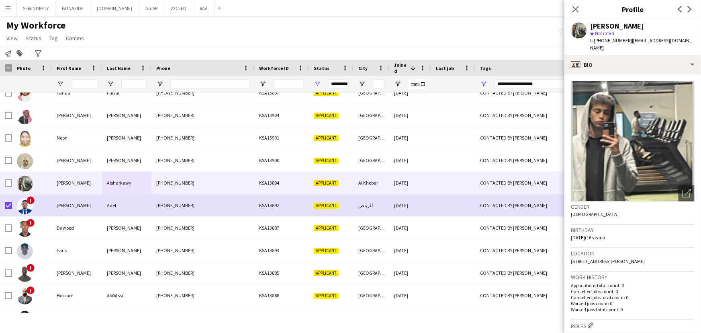
click at [675, 145] on img at bounding box center [633, 141] width 124 height 120
click at [684, 190] on icon at bounding box center [686, 194] width 8 height 8
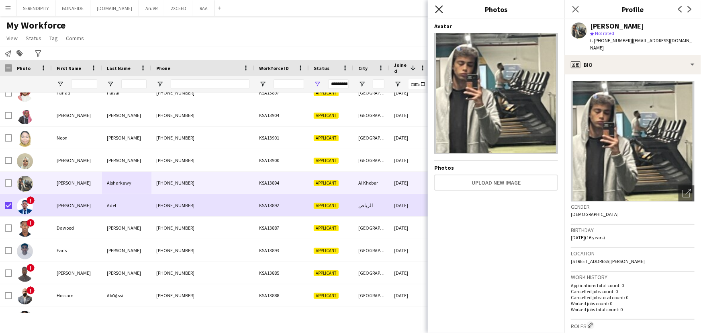
click at [440, 9] on icon at bounding box center [439, 9] width 8 height 8
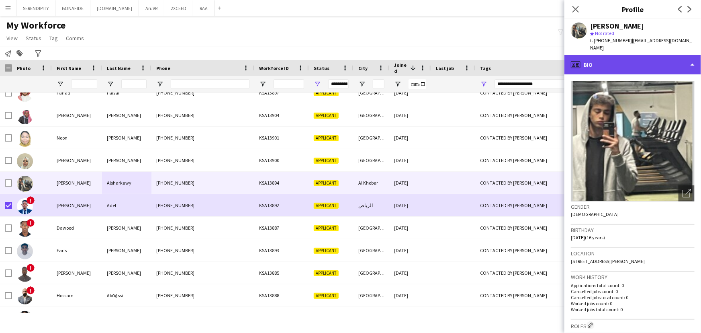
click at [635, 57] on div "profile Bio" at bounding box center [632, 64] width 137 height 19
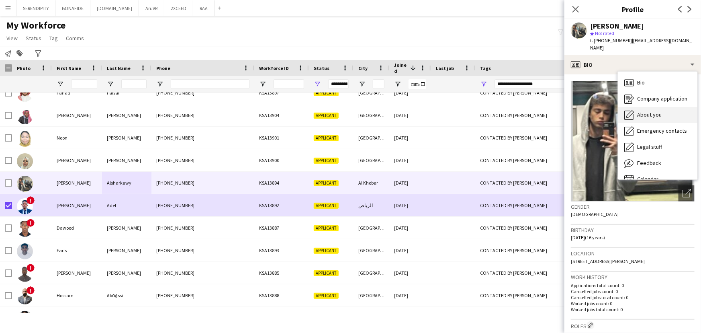
click at [657, 111] on span "About you" at bounding box center [649, 114] width 25 height 7
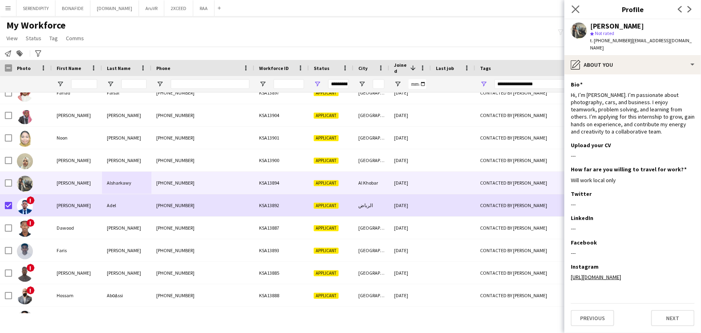
click at [574, 4] on app-icon "Close pop-in" at bounding box center [576, 10] width 12 height 12
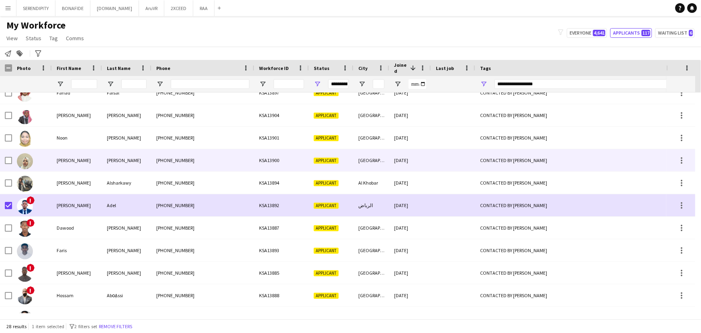
click at [211, 155] on div "[PHONE_NUMBER]" at bounding box center [202, 160] width 103 height 22
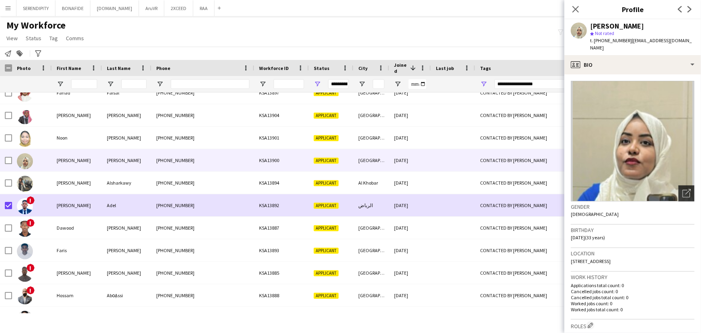
click at [682, 189] on icon "Open photos pop-in" at bounding box center [686, 193] width 8 height 8
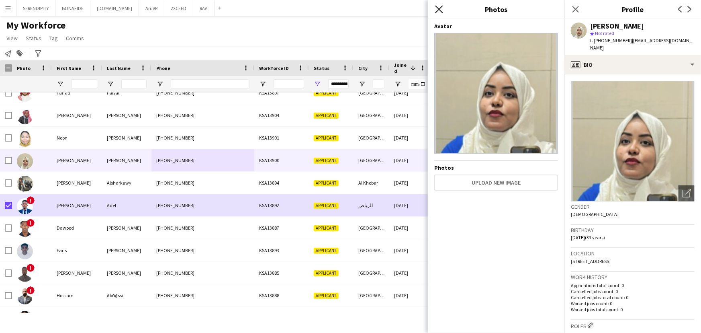
click at [442, 10] on icon "Close pop-in" at bounding box center [439, 9] width 8 height 8
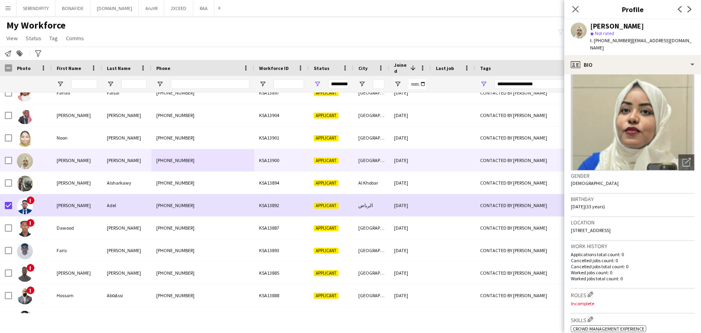
scroll to position [48, 0]
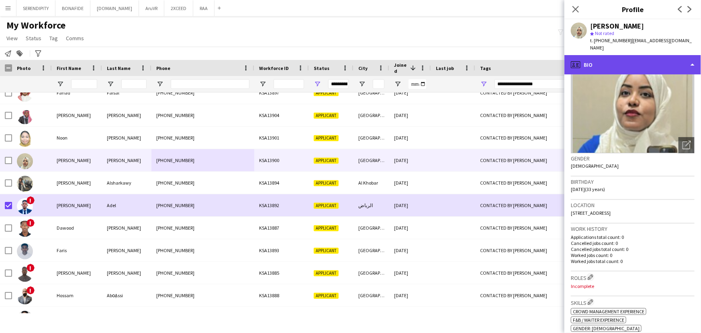
click at [635, 55] on div "profile Bio" at bounding box center [632, 64] width 137 height 19
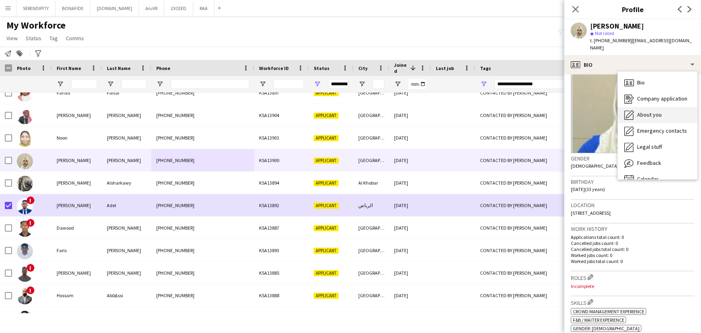
click at [651, 107] on div "About you About you" at bounding box center [658, 115] width 80 height 16
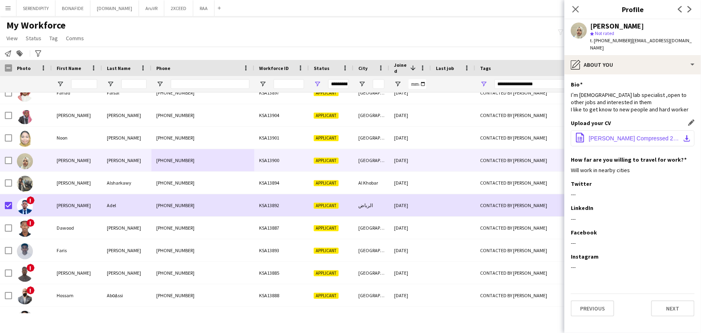
click at [650, 130] on button "office-file-sheet [PERSON_NAME] Compressed 2.pdf download-bottom" at bounding box center [633, 138] width 124 height 16
click at [623, 135] on span "[PERSON_NAME] Compressed 2.pdf" at bounding box center [634, 138] width 91 height 6
click at [578, 6] on icon "Close pop-in" at bounding box center [576, 9] width 8 height 8
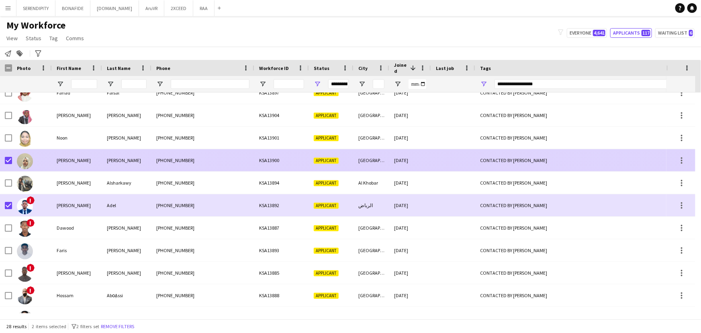
click at [63, 160] on div "[PERSON_NAME]" at bounding box center [77, 160] width 50 height 22
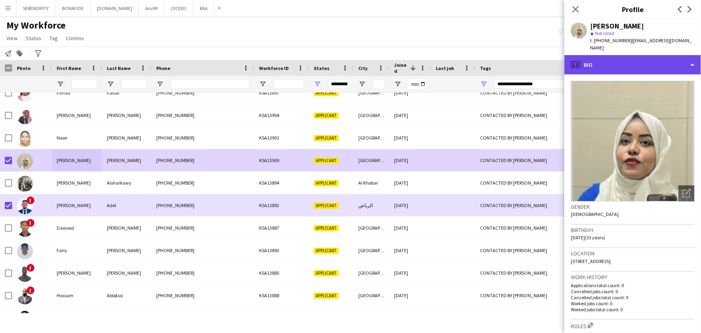
click at [621, 55] on div "profile Bio" at bounding box center [632, 64] width 137 height 19
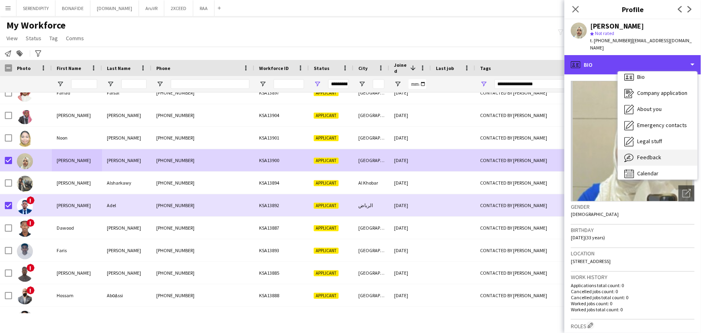
scroll to position [11, 0]
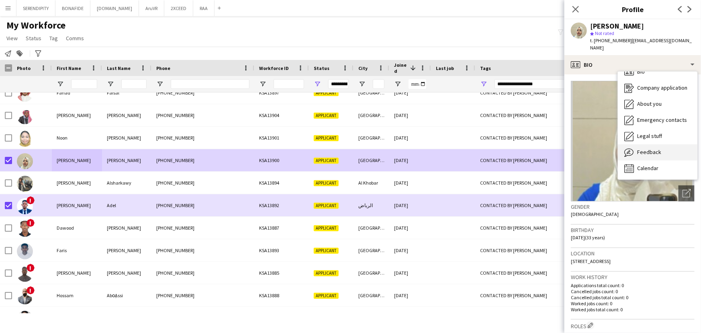
click at [659, 144] on div "Feedback Feedback" at bounding box center [658, 152] width 80 height 16
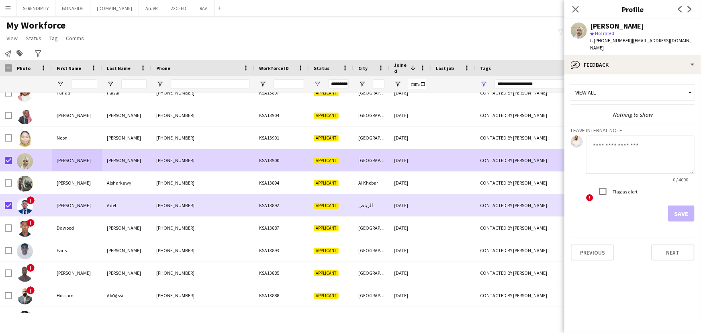
click at [623, 148] on textarea at bounding box center [640, 154] width 108 height 38
type textarea "**********"
click at [687, 205] on button "Save" at bounding box center [681, 213] width 27 height 16
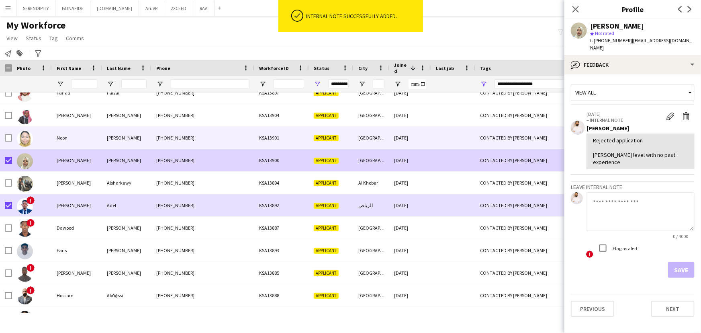
click at [184, 142] on div "[PHONE_NUMBER]" at bounding box center [202, 138] width 103 height 22
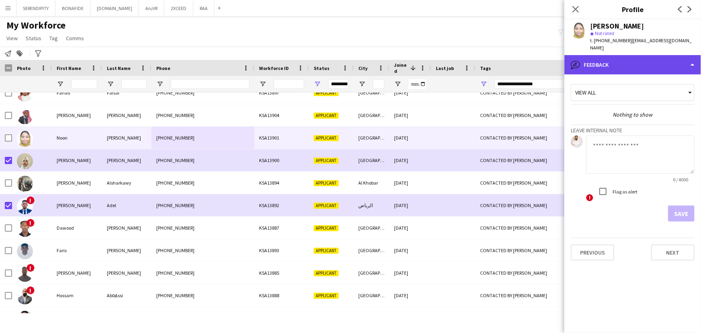
click at [602, 55] on div "bubble-pencil Feedback" at bounding box center [632, 64] width 137 height 19
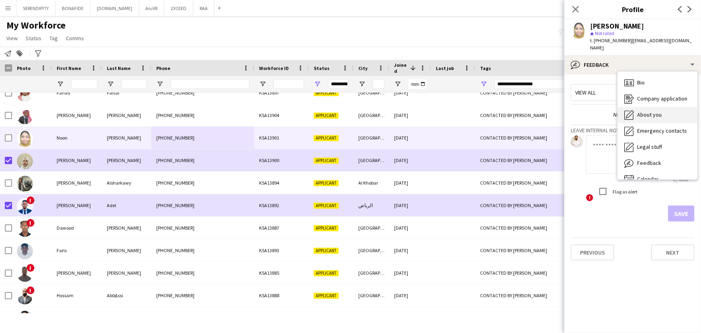
click at [662, 107] on div "About you About you" at bounding box center [658, 115] width 80 height 16
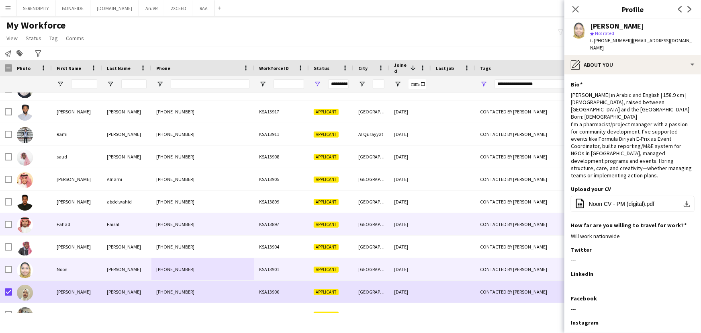
scroll to position [202, 0]
